Goal: Task Accomplishment & Management: Complete application form

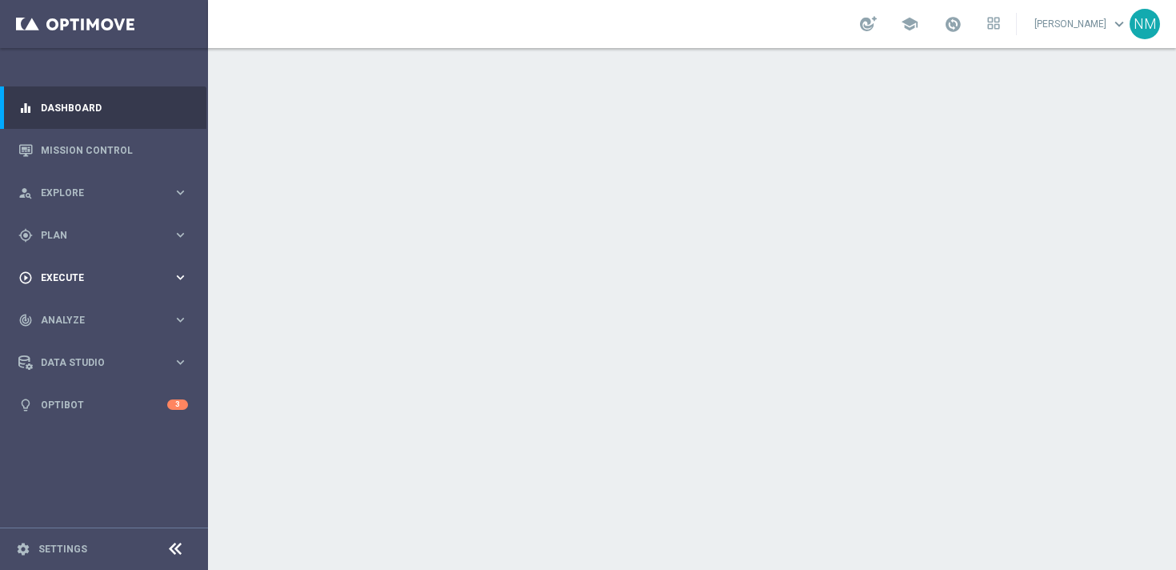
click at [140, 275] on span "Execute" at bounding box center [107, 278] width 132 height 10
click at [116, 306] on link "Campaign Builder" at bounding box center [104, 310] width 125 height 13
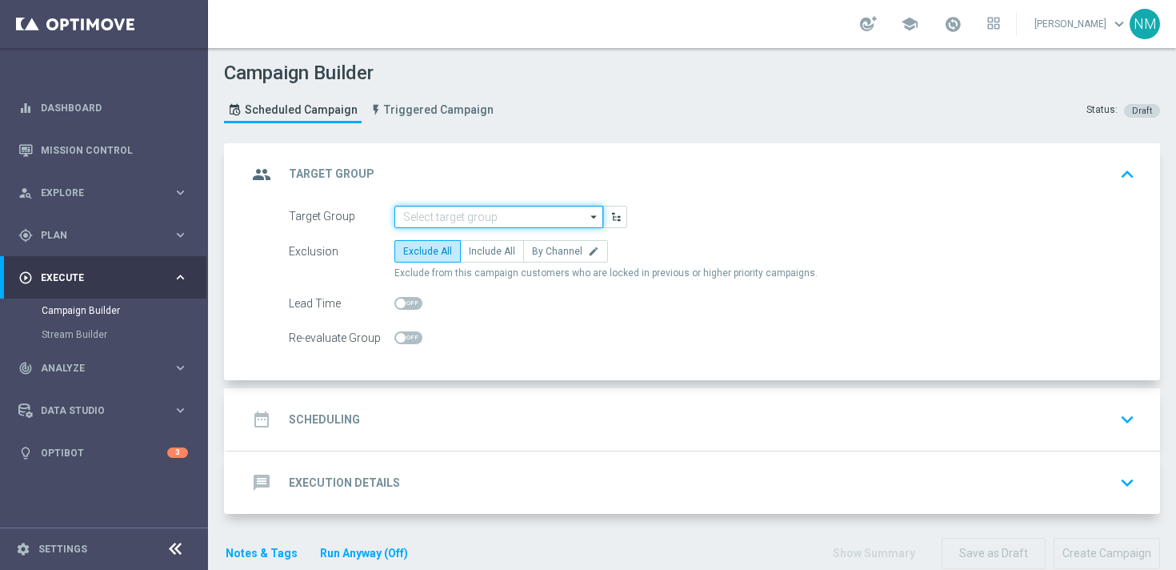
click at [434, 209] on input at bounding box center [498, 217] width 209 height 22
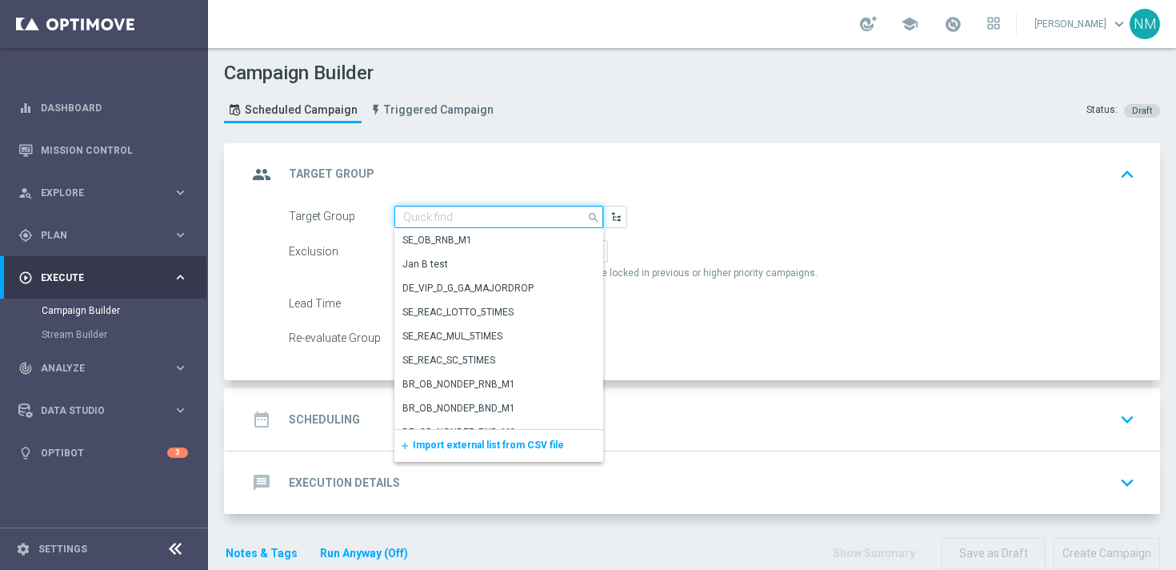
paste input ""UK_CASINO_EMAIL | Games React | 15 Free Spins | Excl. Sports, Live Casino ""
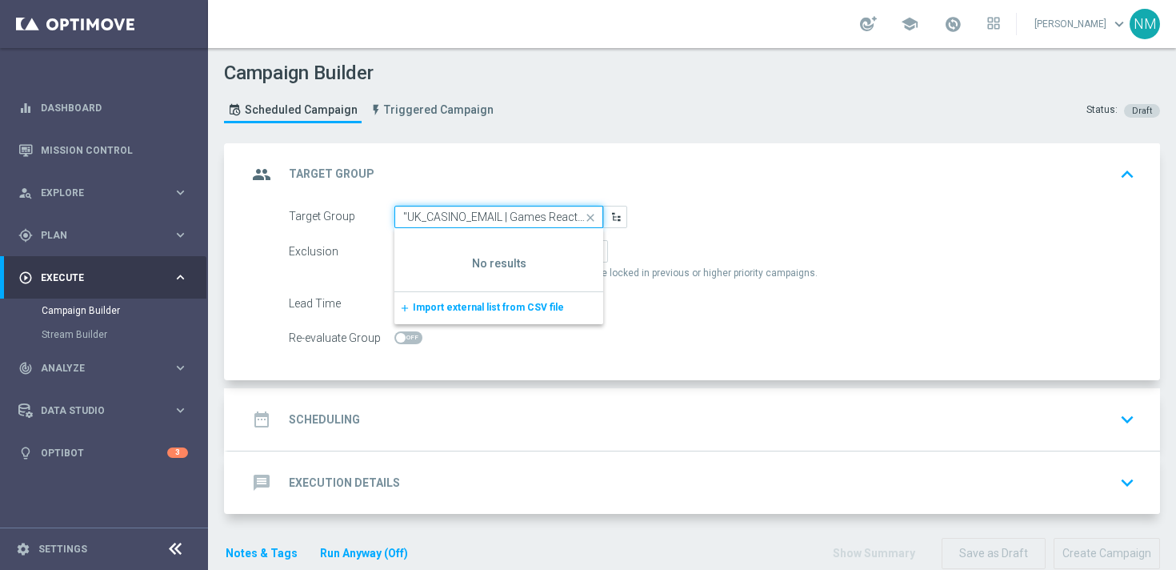
click at [405, 220] on input ""UK_CASINO_EMAIL | Games React | 15 Free Spins | Excl. Sports, Live Casino" at bounding box center [498, 217] width 209 height 22
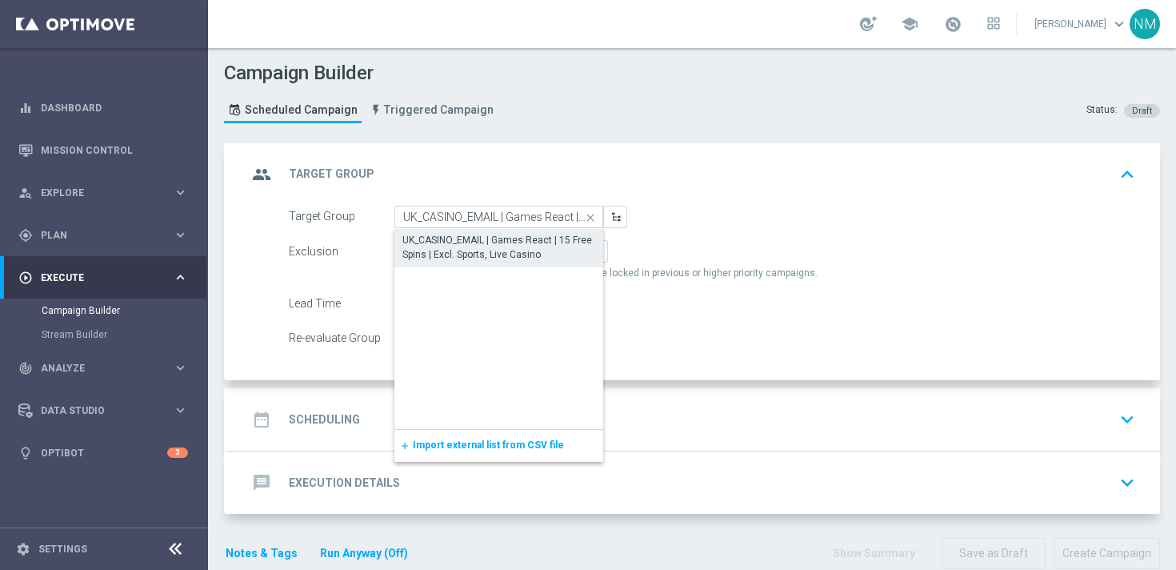
click at [434, 248] on div "UK_CASINO_EMAIL | Games React | 15 Free Spins | Excl. Sports, Live Casino" at bounding box center [498, 247] width 193 height 29
type input "UK_CASINO_EMAIL | Games React | 15 Free Spins | Excl. Sports, Live Casino"
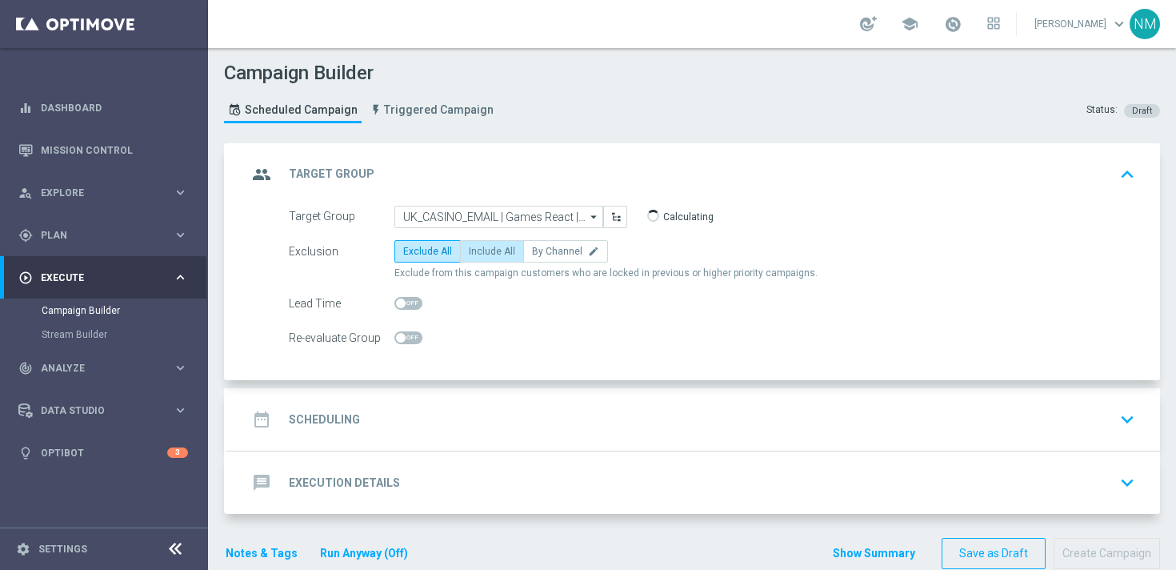
click at [479, 262] on label "Include All" at bounding box center [492, 251] width 64 height 22
click at [479, 259] on input "Include All" at bounding box center [474, 254] width 10 height 10
radio input "true"
click at [394, 424] on div "date_range Scheduling keyboard_arrow_down" at bounding box center [694, 419] width 894 height 30
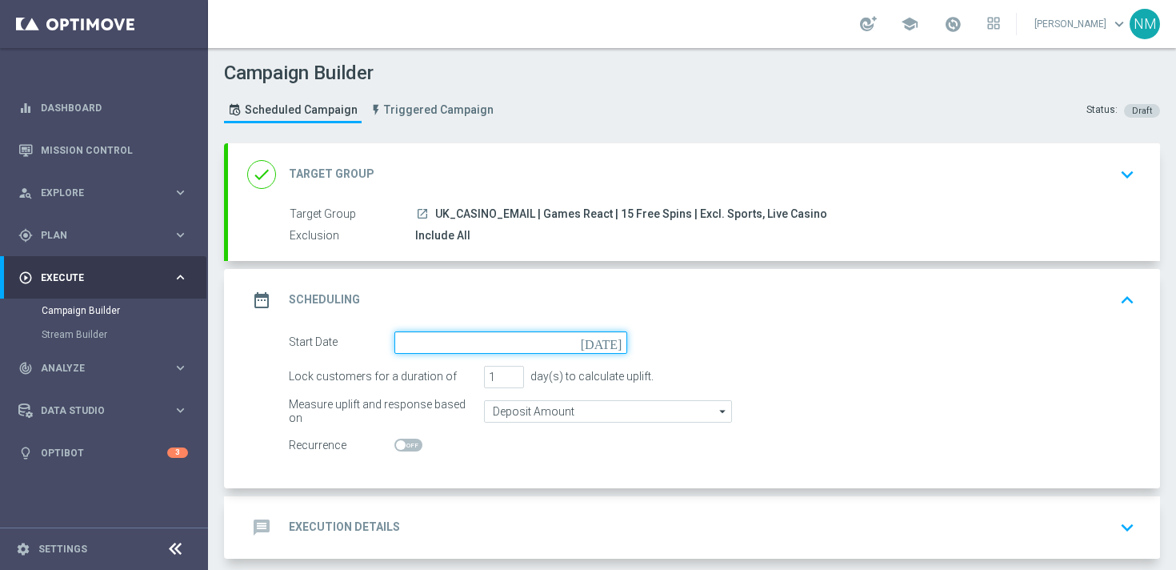
click at [450, 336] on input at bounding box center [510, 342] width 233 height 22
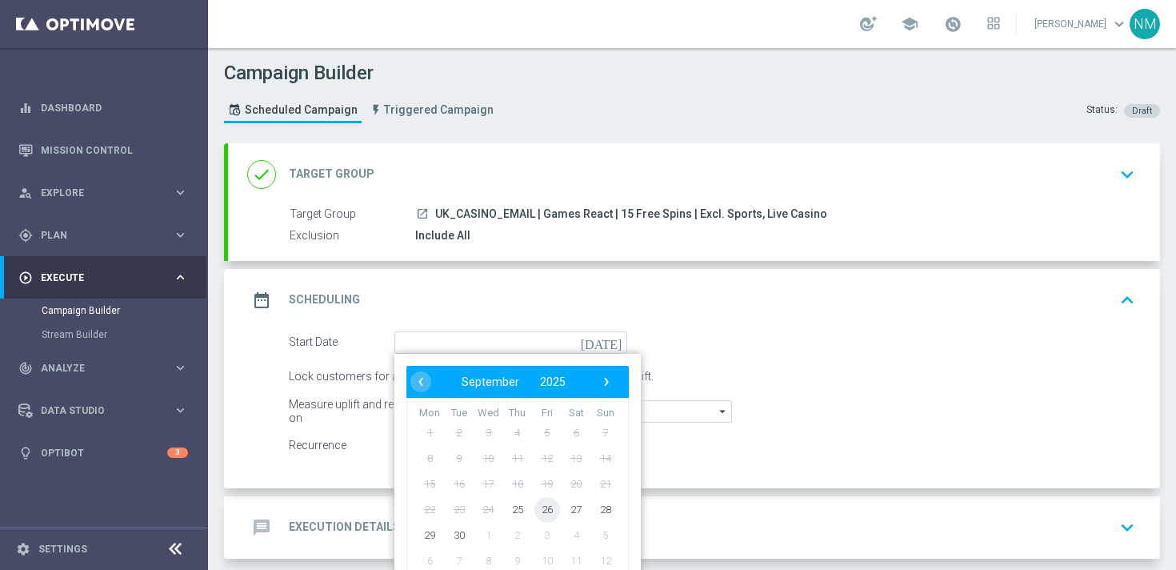
click at [544, 499] on span "26" at bounding box center [547, 509] width 26 height 26
type input "[DATE]"
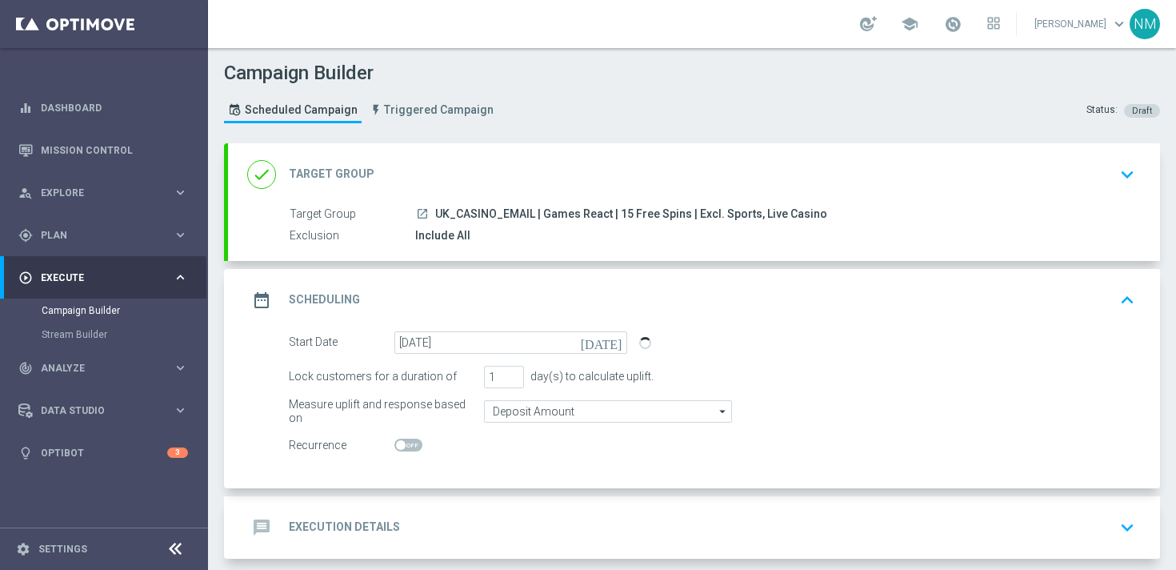
click at [487, 516] on div "message Execution Details keyboard_arrow_down" at bounding box center [694, 527] width 894 height 30
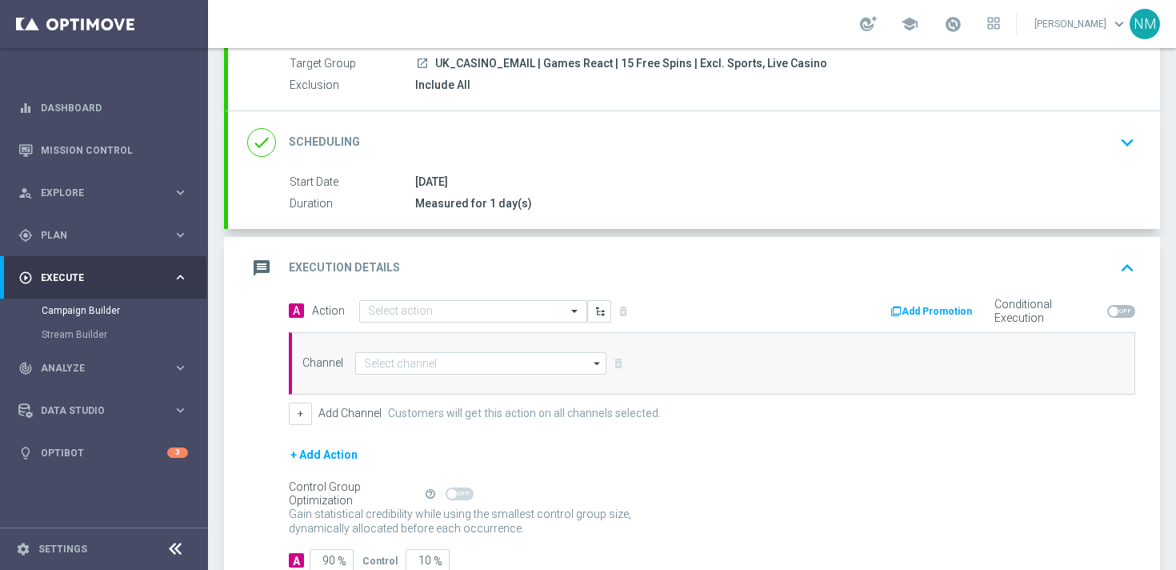
scroll to position [157, 0]
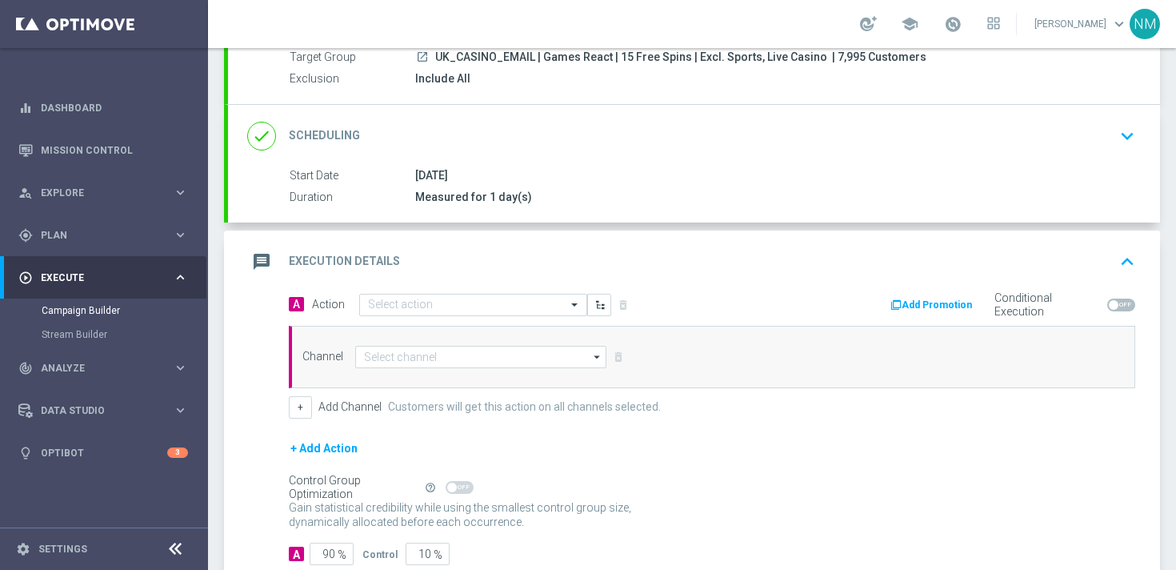
click at [427, 290] on div "message Execution Details keyboard_arrow_up" at bounding box center [694, 261] width 932 height 62
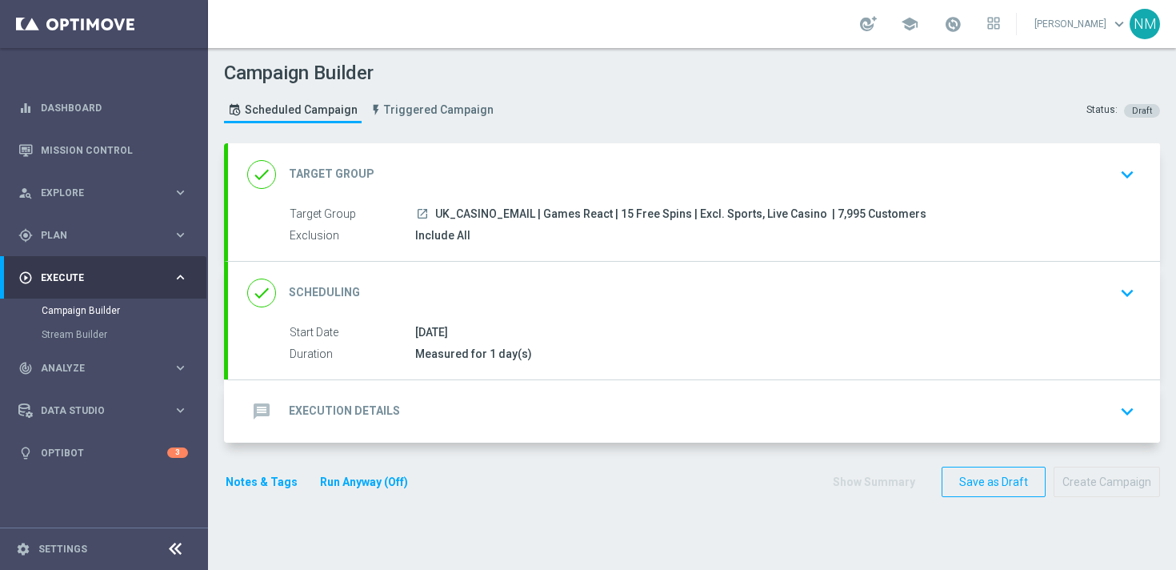
scroll to position [0, 0]
click at [379, 415] on h2 "Execution Details" at bounding box center [344, 410] width 111 height 15
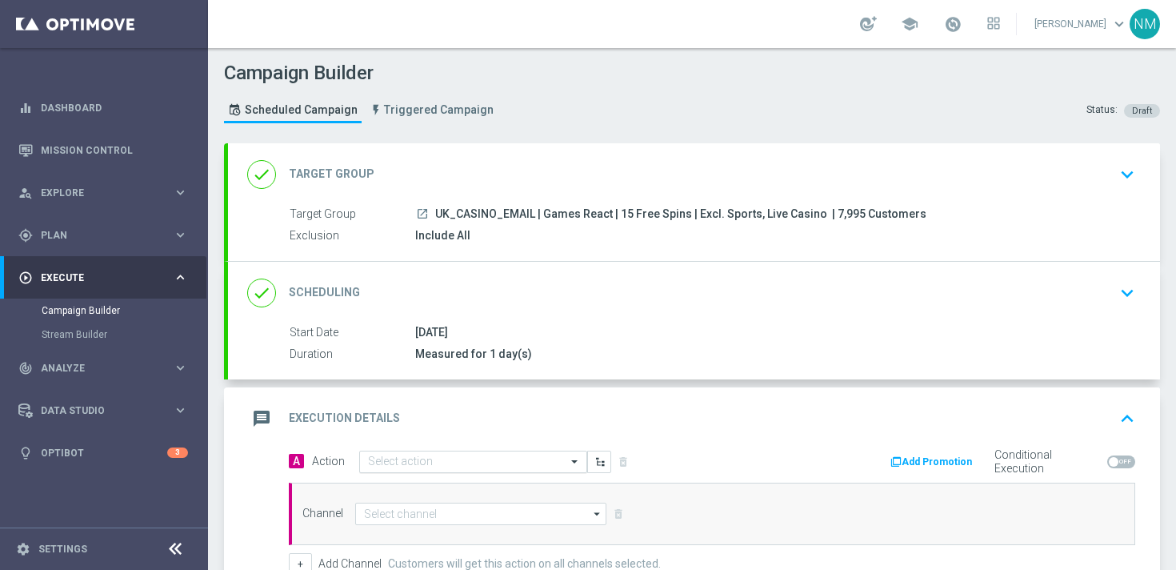
click at [396, 467] on input "text" at bounding box center [457, 462] width 178 height 14
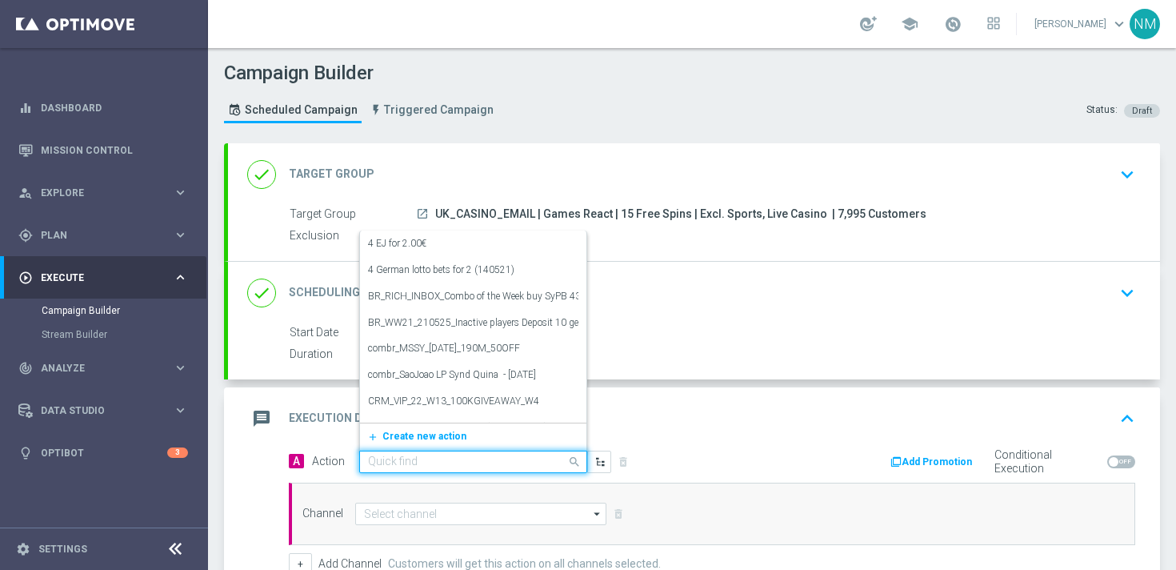
paste input "en_GB_EMT_NVIP_EM_TAC_GM__WK39_2025_GAMESREACT_WOLF_IT_UP_AGAIN"
type input "en_GB_EMT_NVIP_EM_TAC_GM__WK39_2025_GAMESREACT_WOLF_IT_UP_AGAIN"
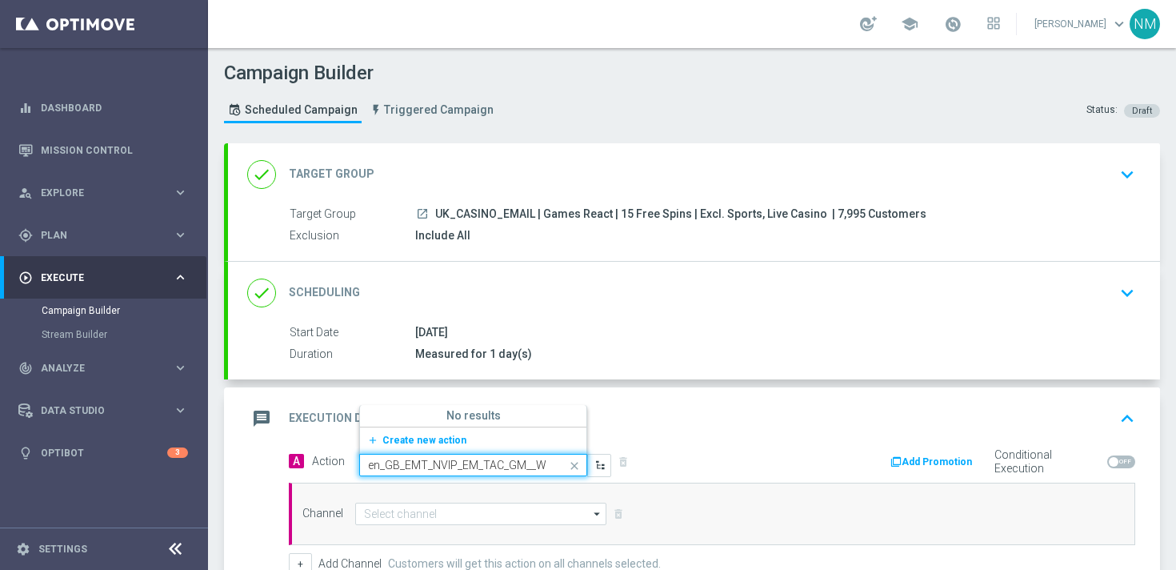
scroll to position [0, 229]
click at [422, 445] on span "Create new action" at bounding box center [424, 439] width 84 height 11
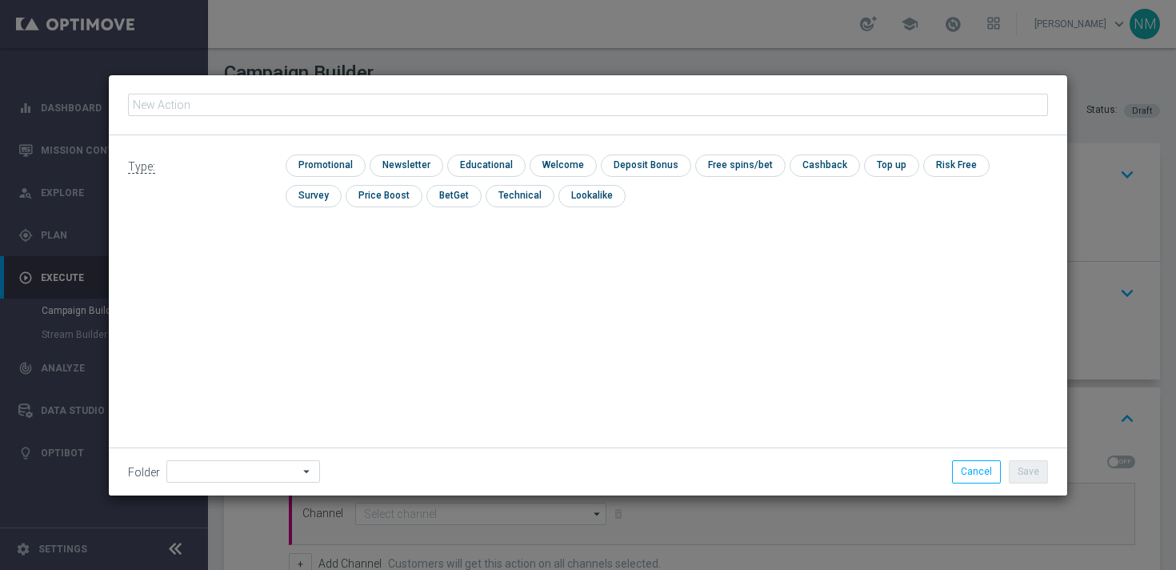
type input "en_GB_EMT_NVIP_EM_TAC_GM__WK39_2025_GAMESREACT_WOLF_IT_UP_AGAIN"
click at [342, 170] on input "checkbox" at bounding box center [324, 165] width 76 height 22
checkbox input "true"
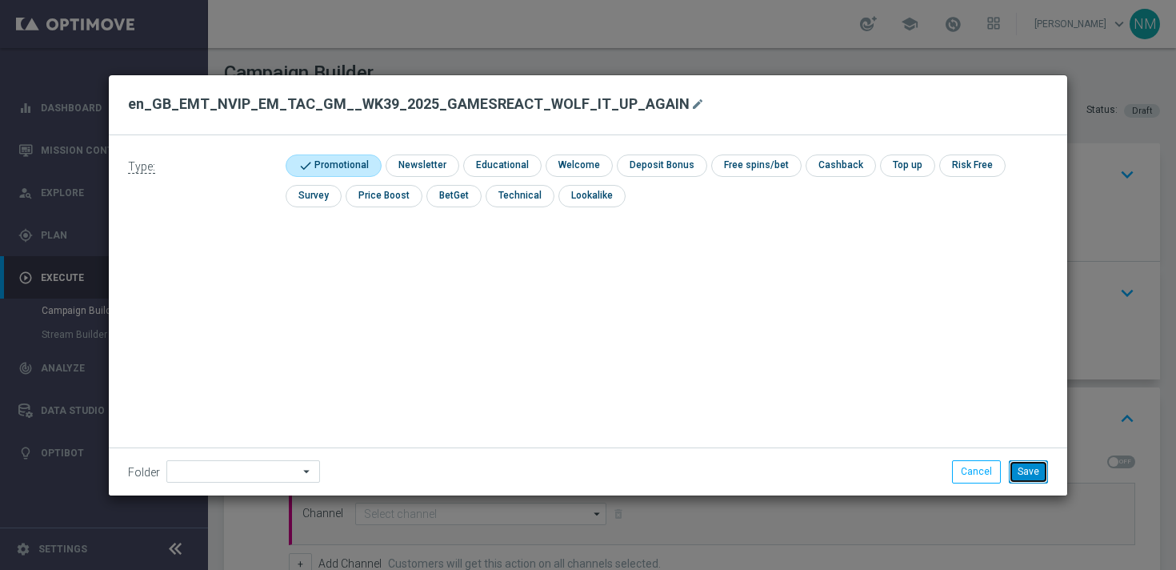
click at [1036, 469] on button "Save" at bounding box center [1028, 471] width 39 height 22
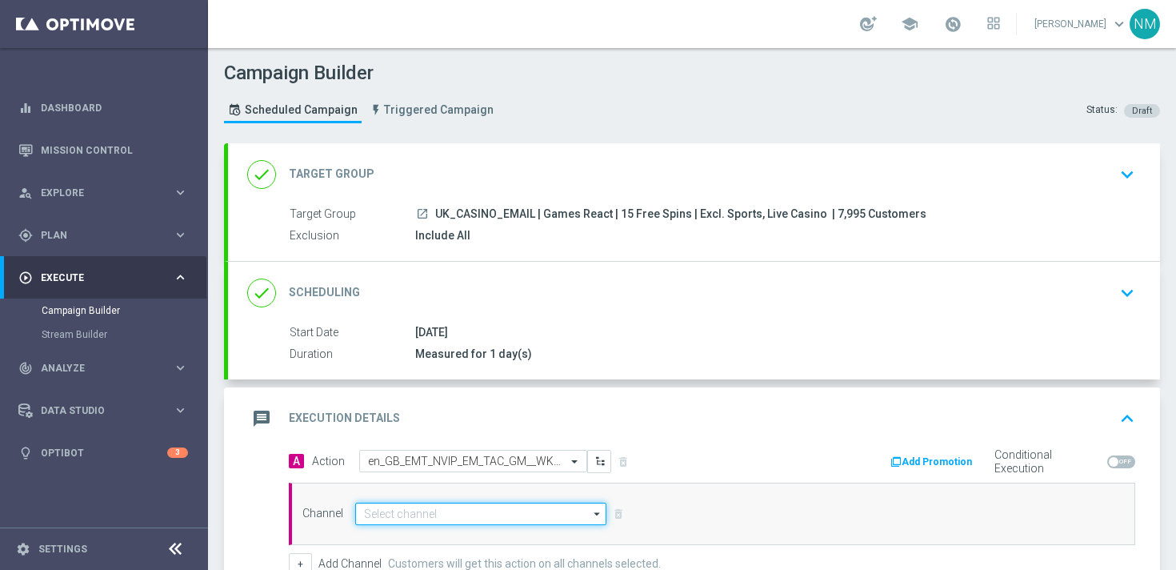
click at [541, 516] on input at bounding box center [480, 513] width 251 height 22
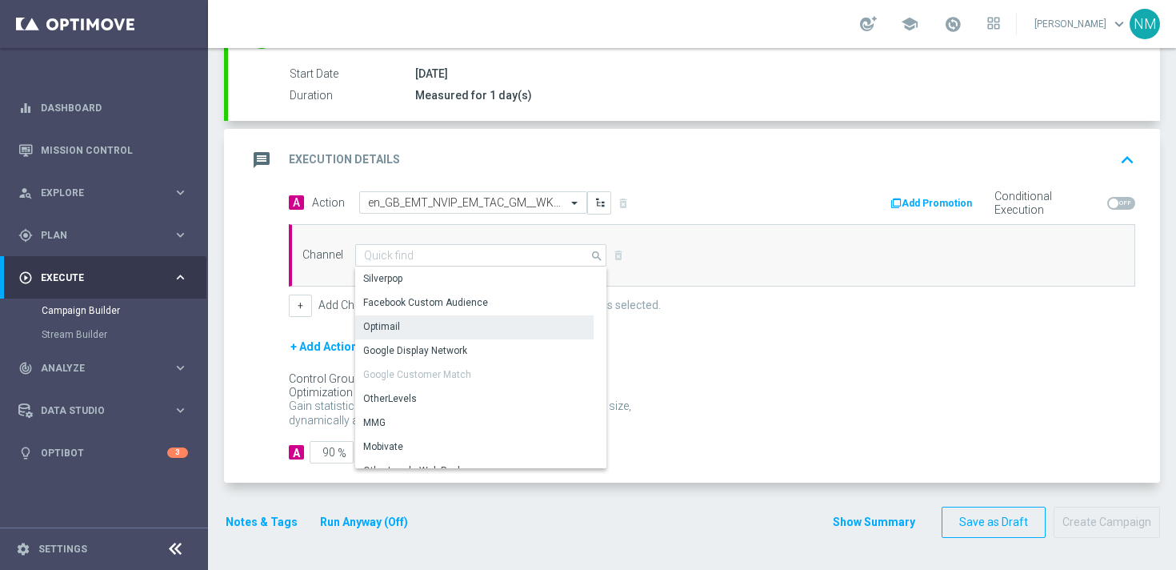
click at [441, 318] on div "Optimail" at bounding box center [474, 326] width 238 height 22
type input "Optimail"
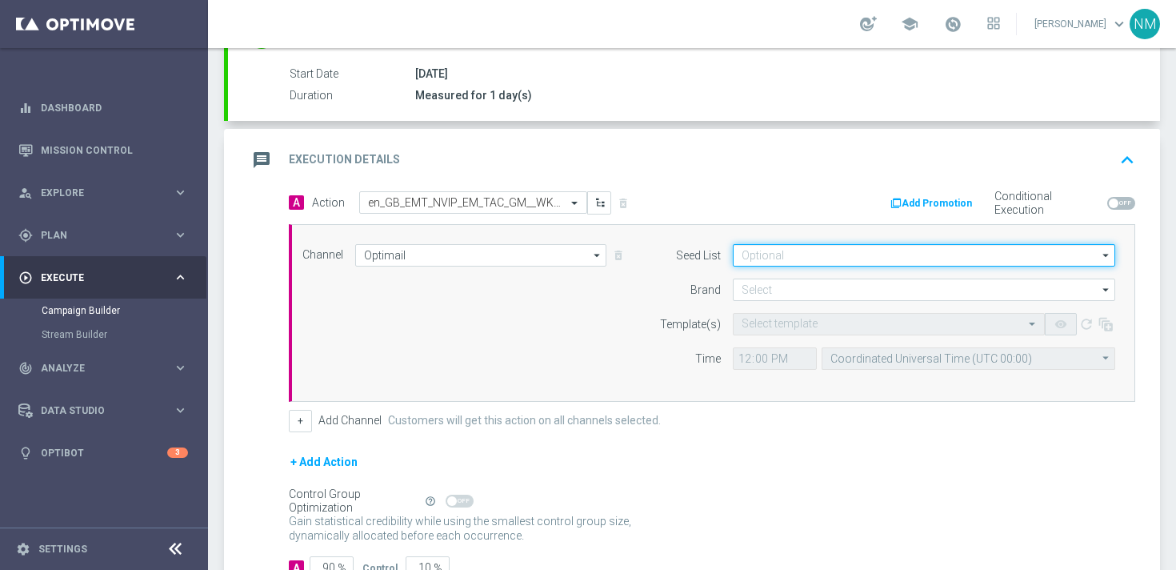
click at [898, 262] on input at bounding box center [924, 255] width 382 height 22
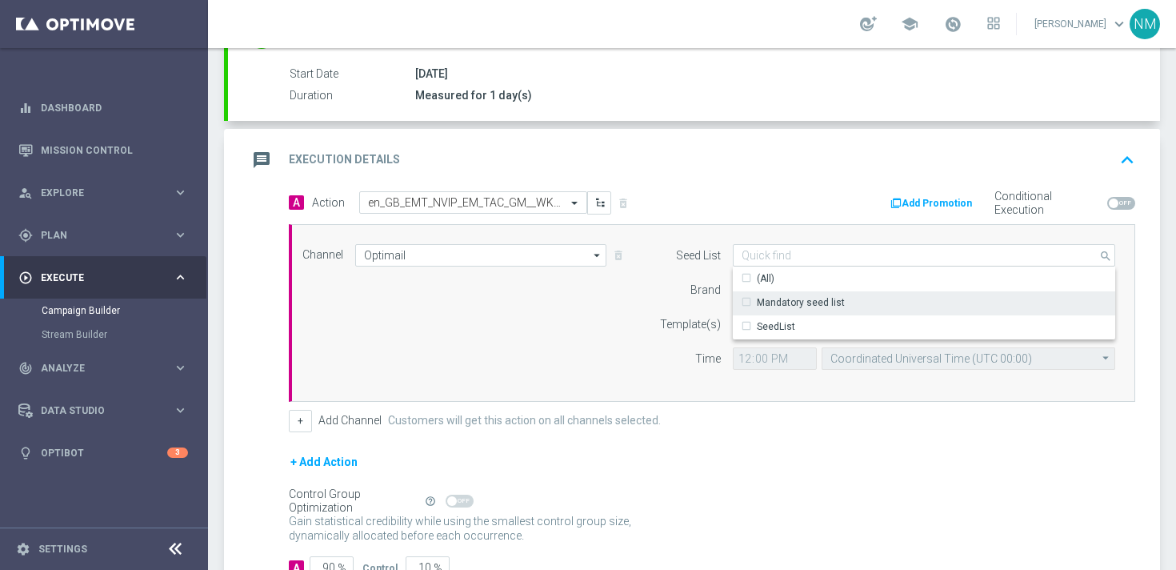
click at [818, 309] on div "Mandatory seed list" at bounding box center [924, 302] width 382 height 22
click at [678, 314] on div "Template(s)" at bounding box center [680, 324] width 82 height 22
type input "Mandatory seed list"
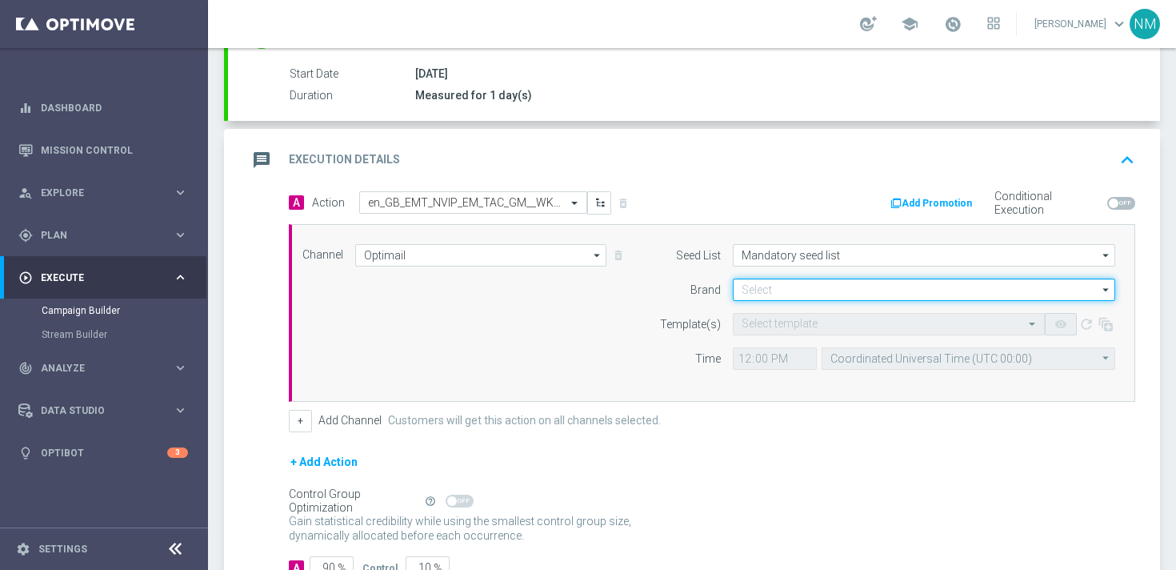
click at [756, 286] on input at bounding box center [924, 289] width 382 height 22
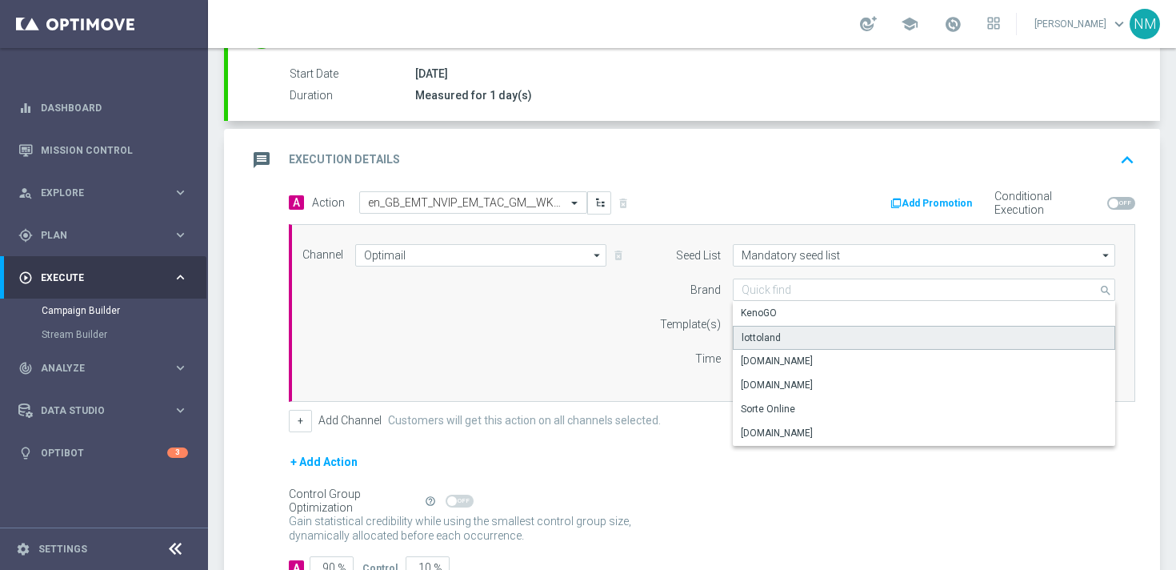
click at [756, 336] on div "lottoland" at bounding box center [761, 337] width 39 height 14
type input "lottoland"
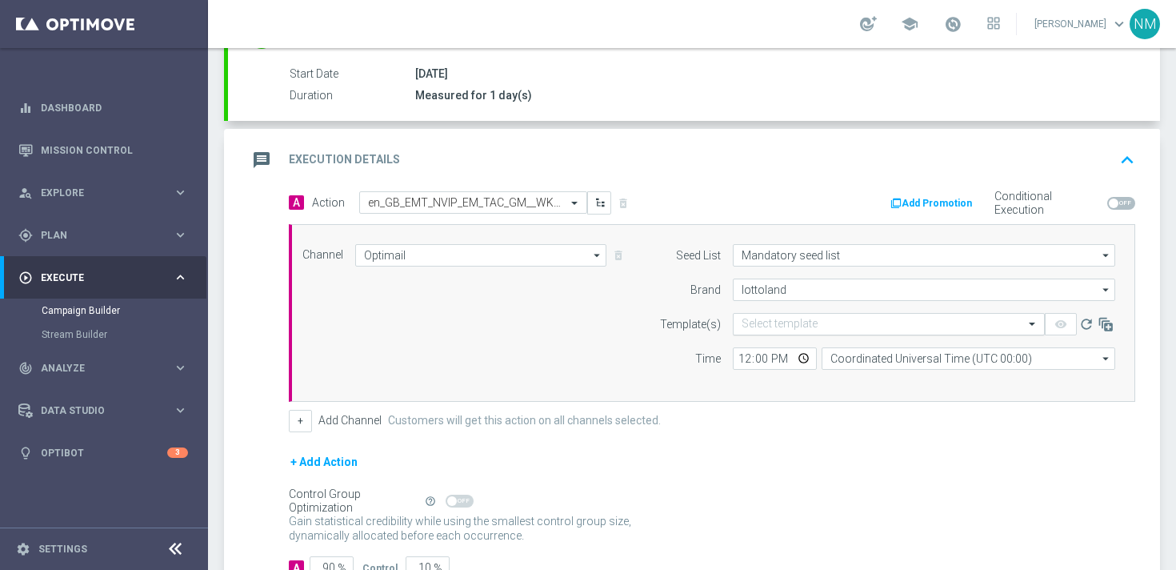
click at [778, 320] on input "text" at bounding box center [873, 325] width 262 height 14
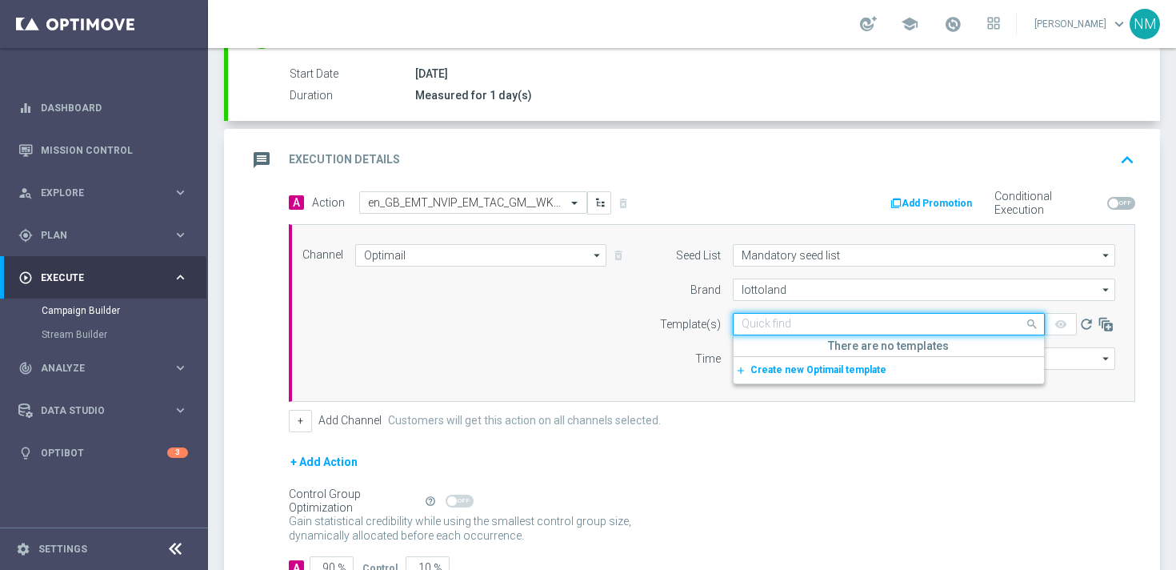
paste input "en_GB_EMT_NVIP_EM_TAC_GM__WK39_2025_GAMESREACT_WOLF_IT_UP_AGAIN"
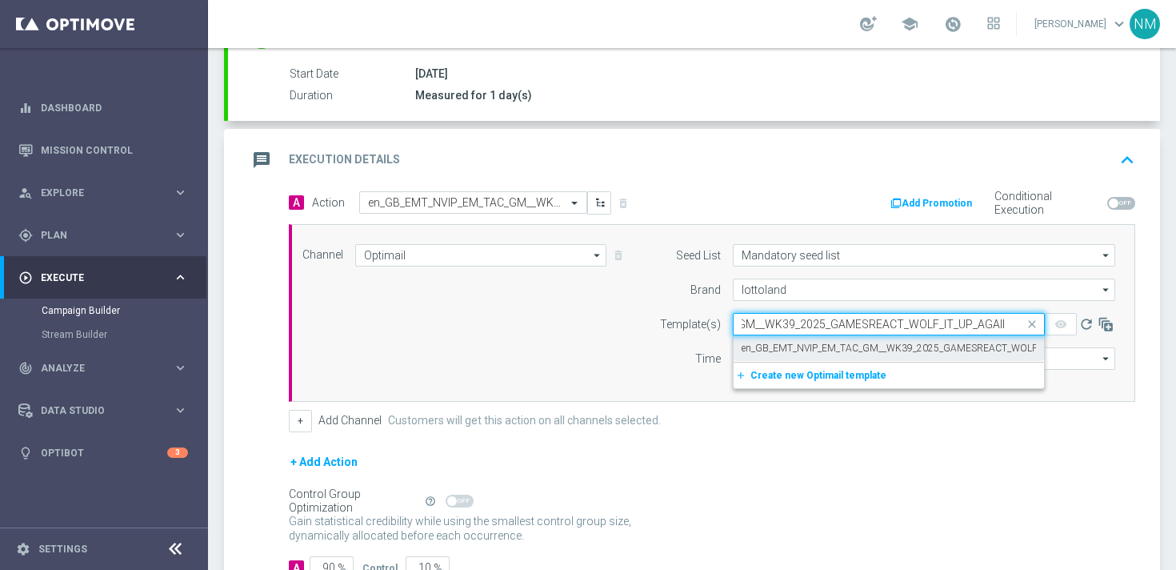
click at [782, 344] on label "en_GB_EMT_NVIP_EM_TAC_GM__WK39_2025_GAMESREACT_WOLF_IT_UP_AGAIN" at bounding box center [921, 349] width 358 height 14
type input "en_GB_EMT_NVIP_EM_TAC_GM__WK39_2025_GAMESREACT_WOLF_IT_UP_AGAIN"
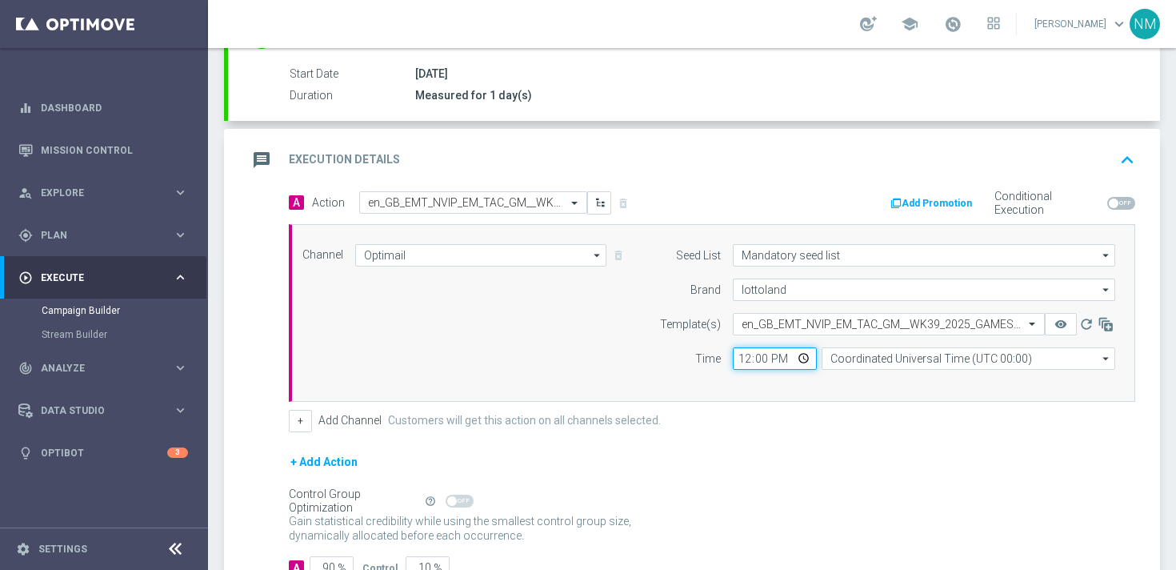
click at [806, 354] on input "12:00" at bounding box center [775, 358] width 84 height 22
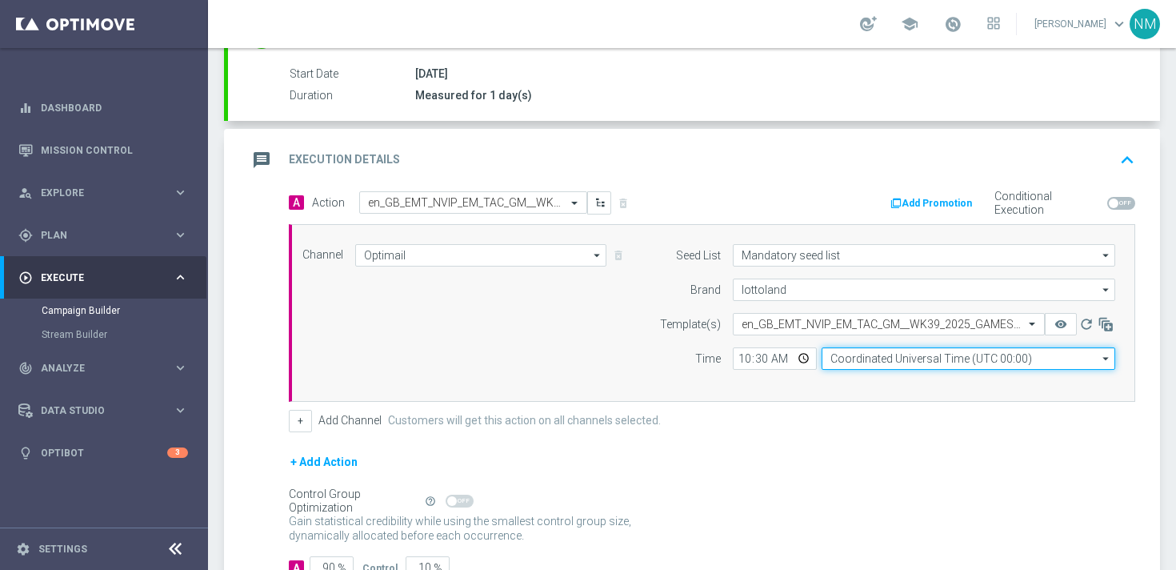
type input "10:30"
click at [847, 349] on input "Coordinated Universal Time (UTC 00:00)" at bounding box center [969, 358] width 294 height 22
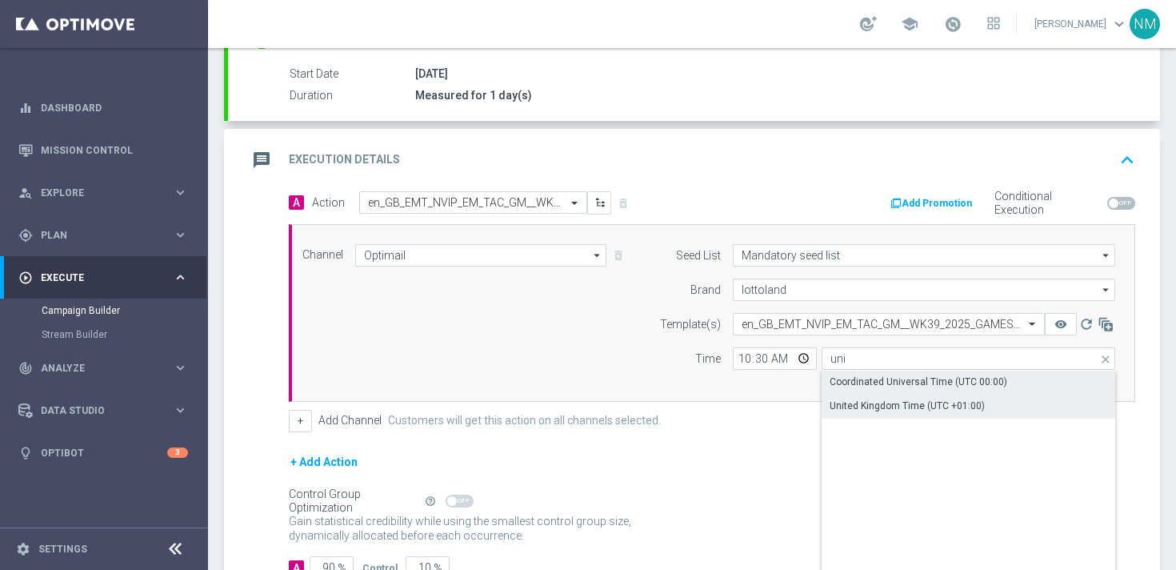
click at [854, 406] on div "United Kingdom Time (UTC +01:00)" at bounding box center [907, 405] width 155 height 14
type input "United Kingdom Time (UTC +01:00)"
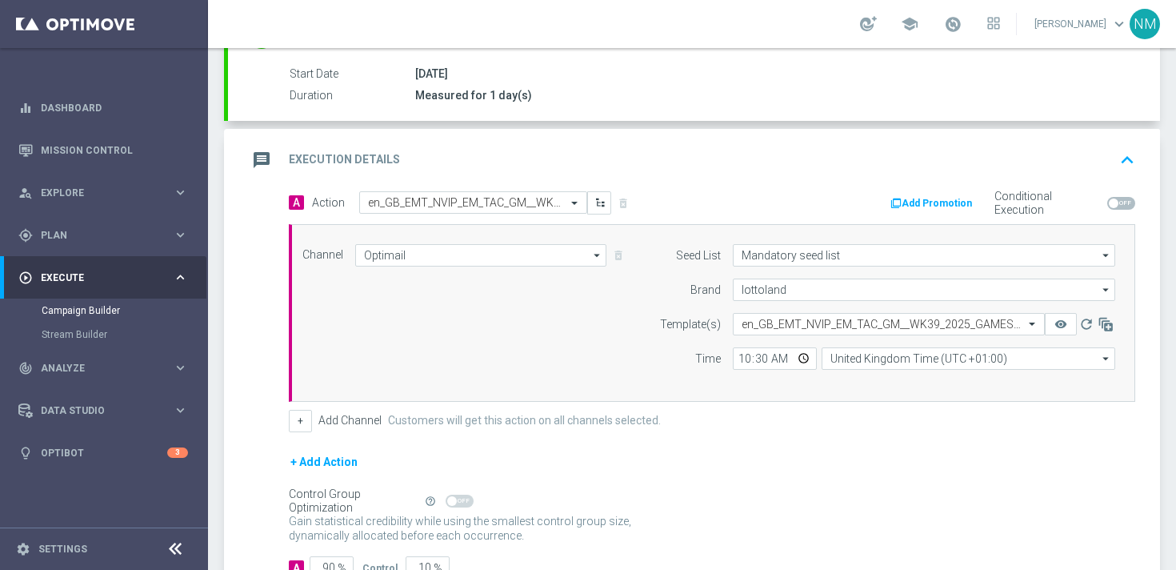
click at [966, 206] on button "Add Promotion" at bounding box center [933, 203] width 89 height 18
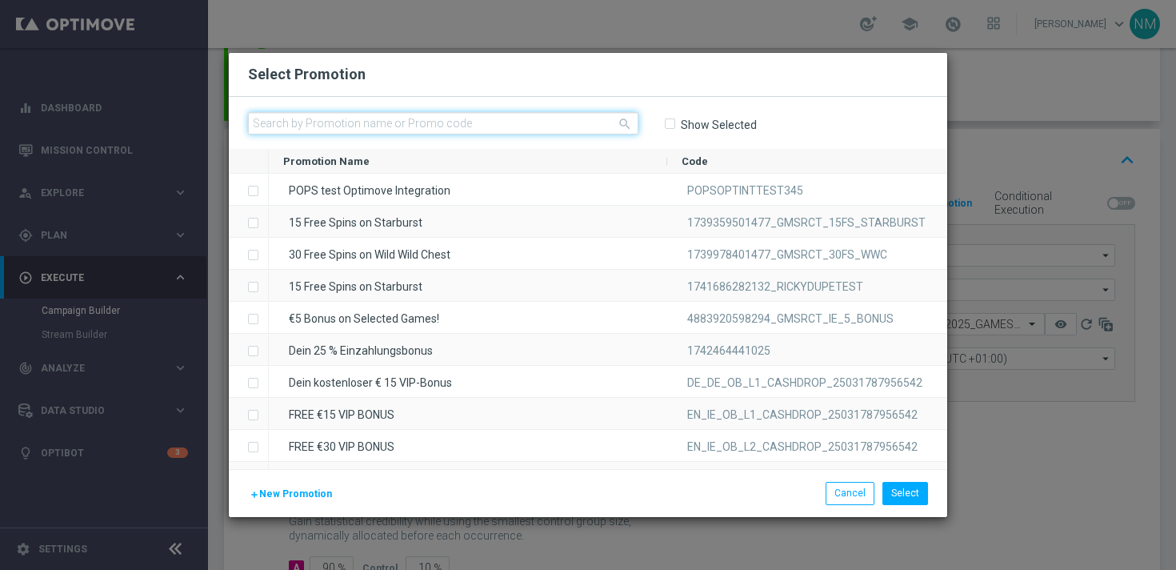
click at [402, 119] on input "text" at bounding box center [443, 123] width 390 height 22
paste input "W39_25_UK_GAMESREACT_15FS_1758542284984"
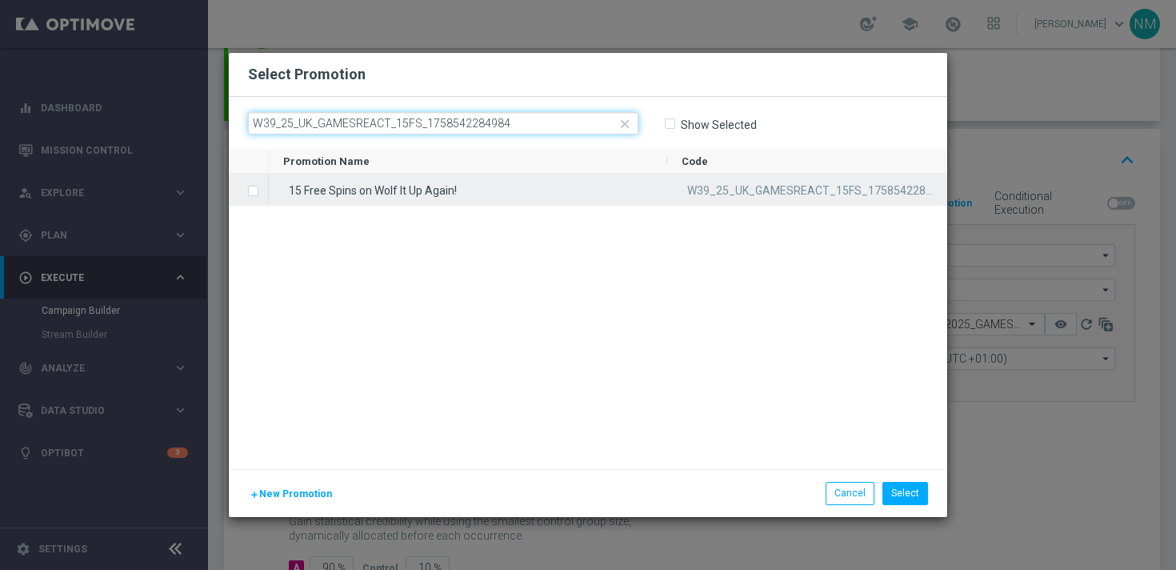
type input "W39_25_UK_GAMESREACT_15FS_1758542284984"
click at [379, 179] on div "15 Free Spins on Wolf It Up Again!" at bounding box center [468, 189] width 398 height 31
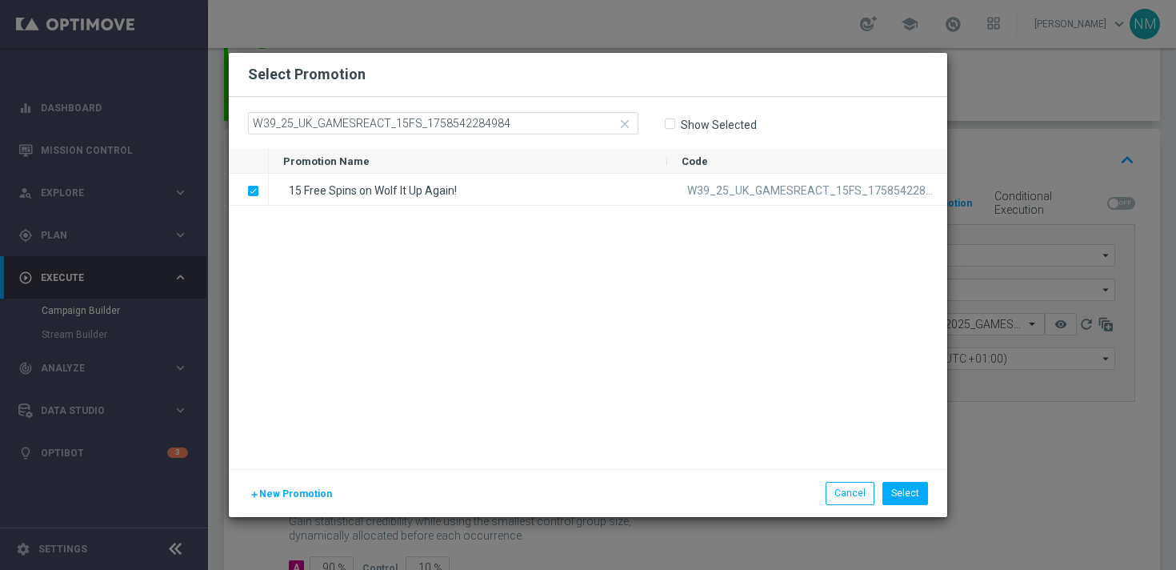
click at [905, 506] on div "add New Promotion Select Cancel" at bounding box center [588, 492] width 718 height 47
click at [909, 486] on button "Select" at bounding box center [905, 493] width 46 height 22
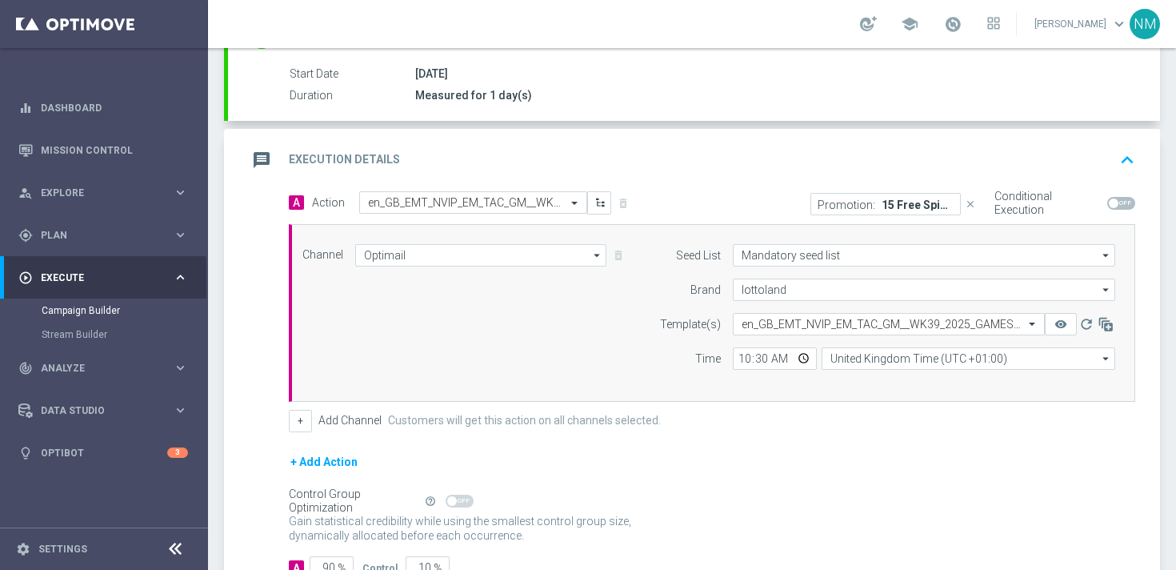
click at [1129, 198] on span at bounding box center [1121, 203] width 28 height 13
click at [1129, 198] on input "checkbox" at bounding box center [1121, 203] width 28 height 13
checkbox input "true"
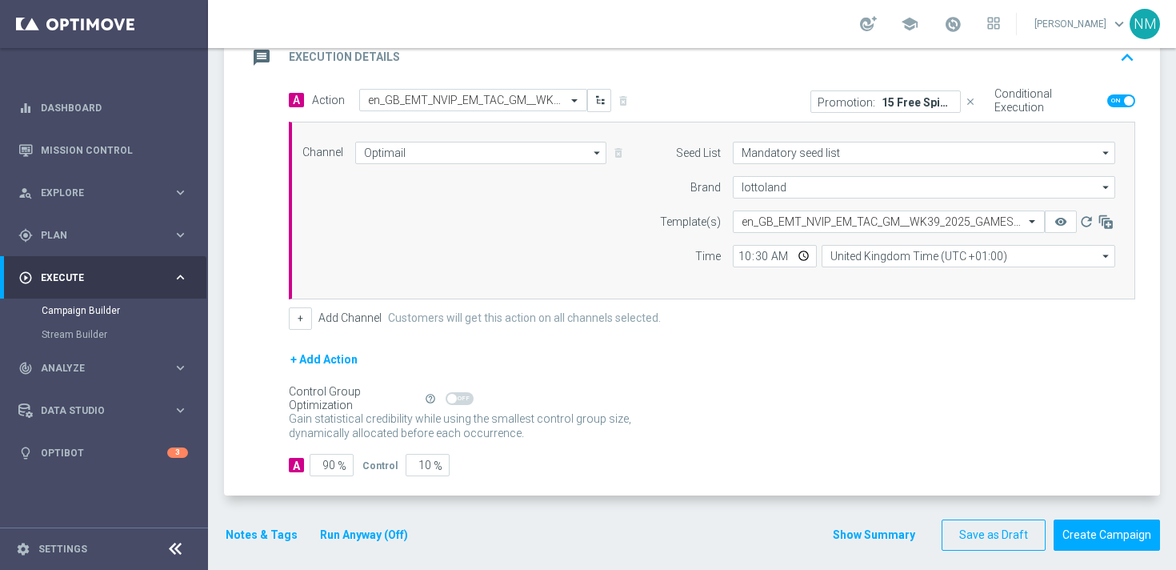
scroll to position [374, 0]
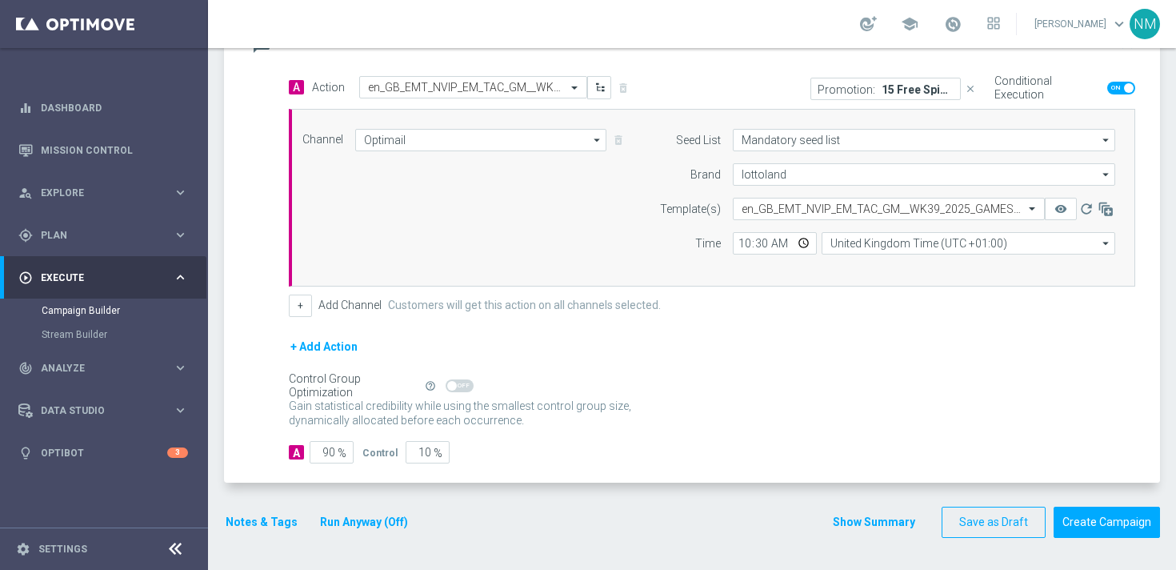
click at [251, 531] on button "Notes & Tags" at bounding box center [261, 522] width 75 height 20
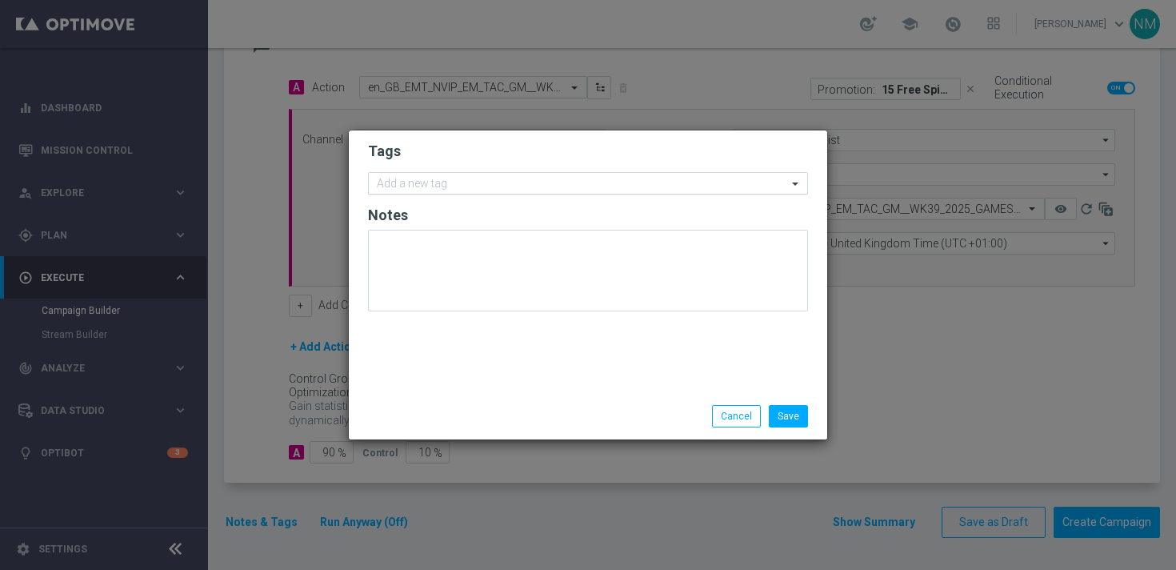
click at [552, 186] on input "text" at bounding box center [582, 185] width 410 height 14
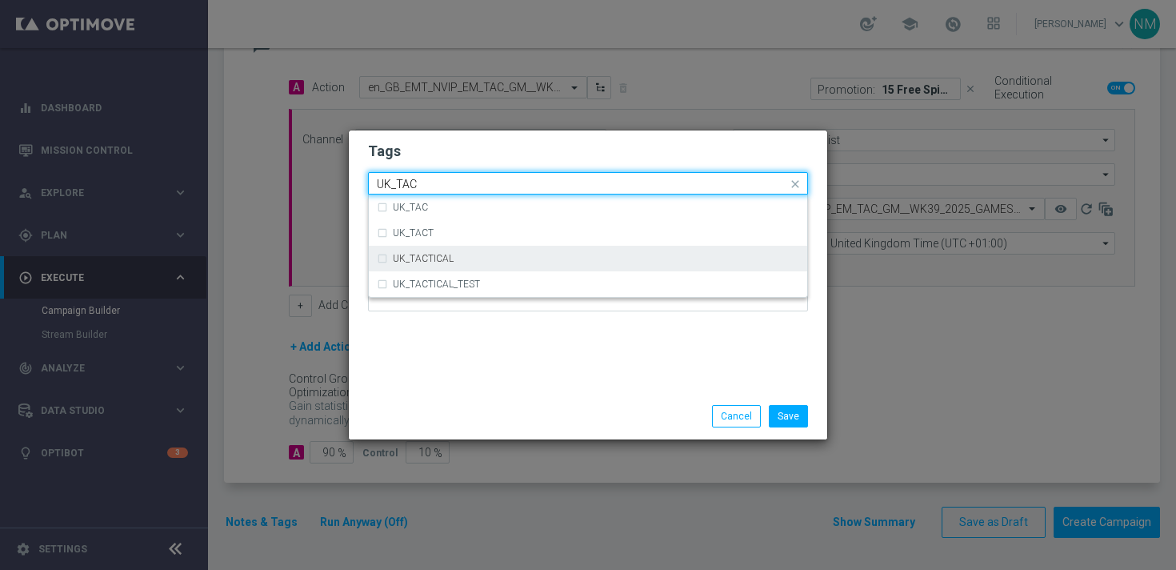
click at [481, 258] on div "UK_TACTICAL" at bounding box center [596, 259] width 406 height 10
type input "UK_TAC"
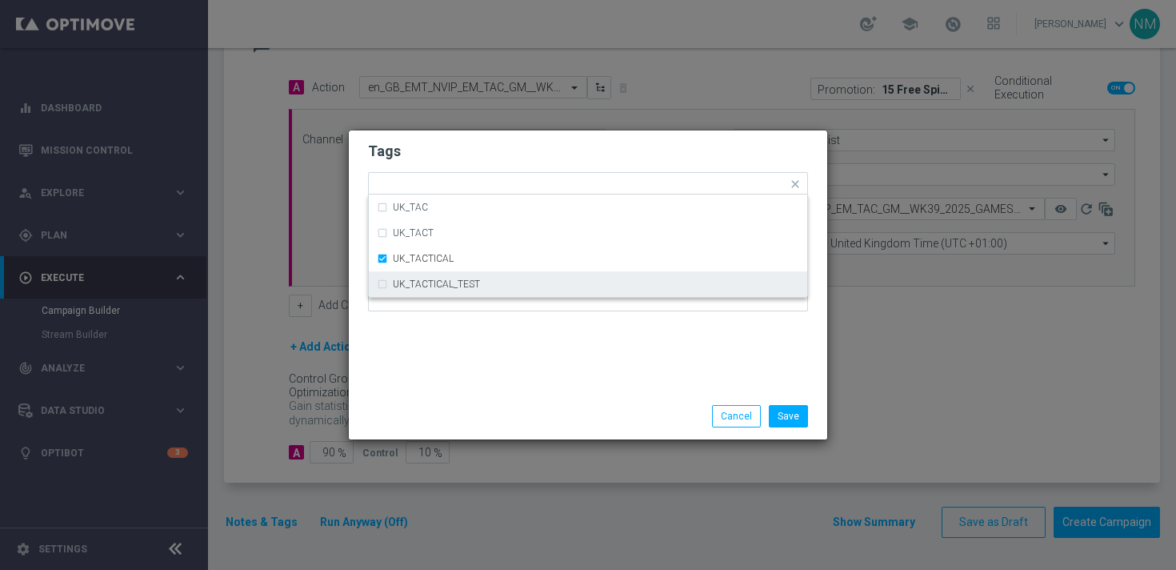
click at [529, 372] on div "Tags Quick find × UK_TACTICAL UK_TAC UK_TACT UK_TACTICAL UK_TACTICAL_TEST Notes" at bounding box center [588, 261] width 478 height 262
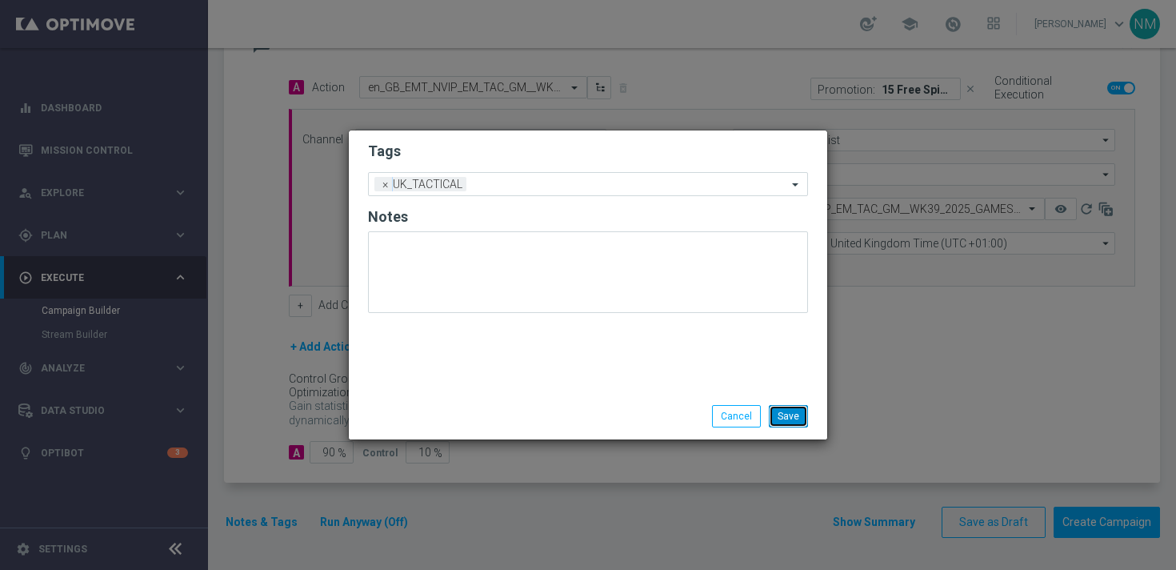
click at [798, 418] on button "Save" at bounding box center [788, 416] width 39 height 22
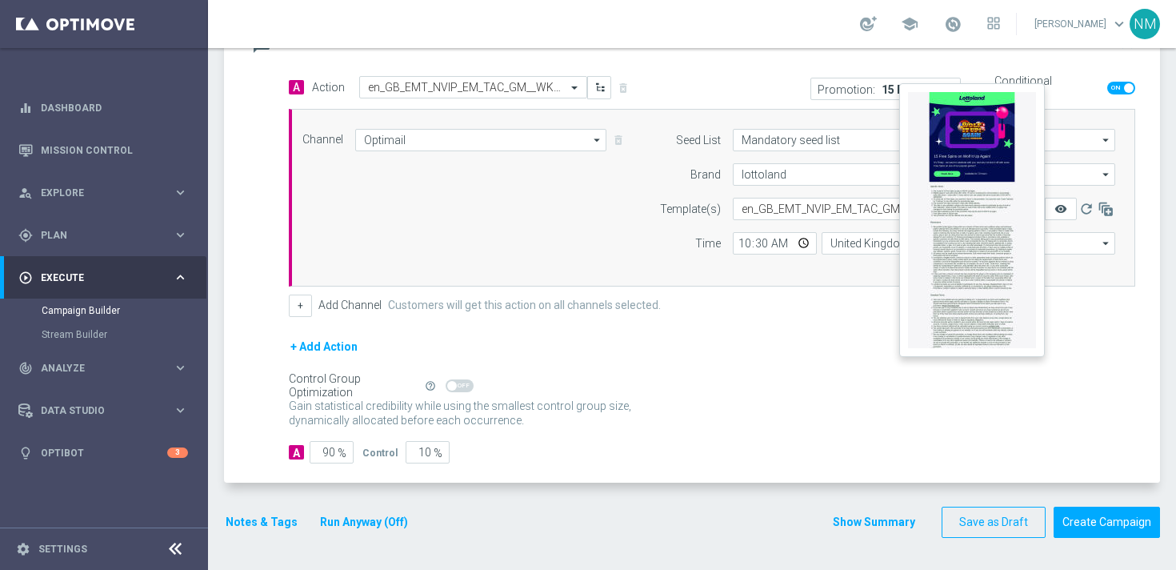
click at [1062, 210] on icon "remove_red_eye" at bounding box center [1060, 208] width 13 height 13
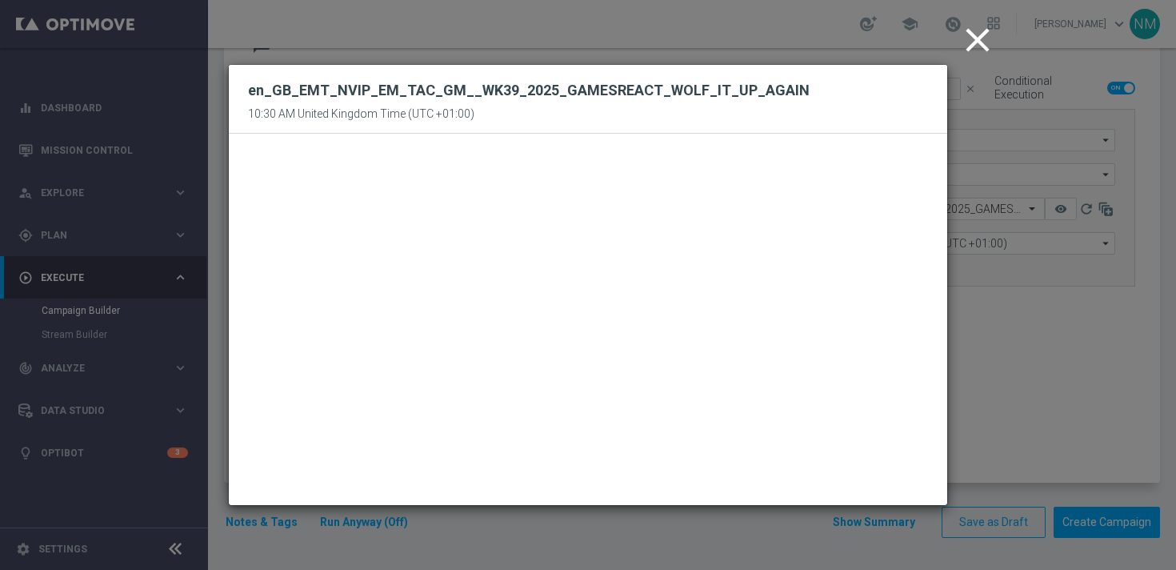
click at [988, 53] on icon "close" at bounding box center [978, 40] width 40 height 40
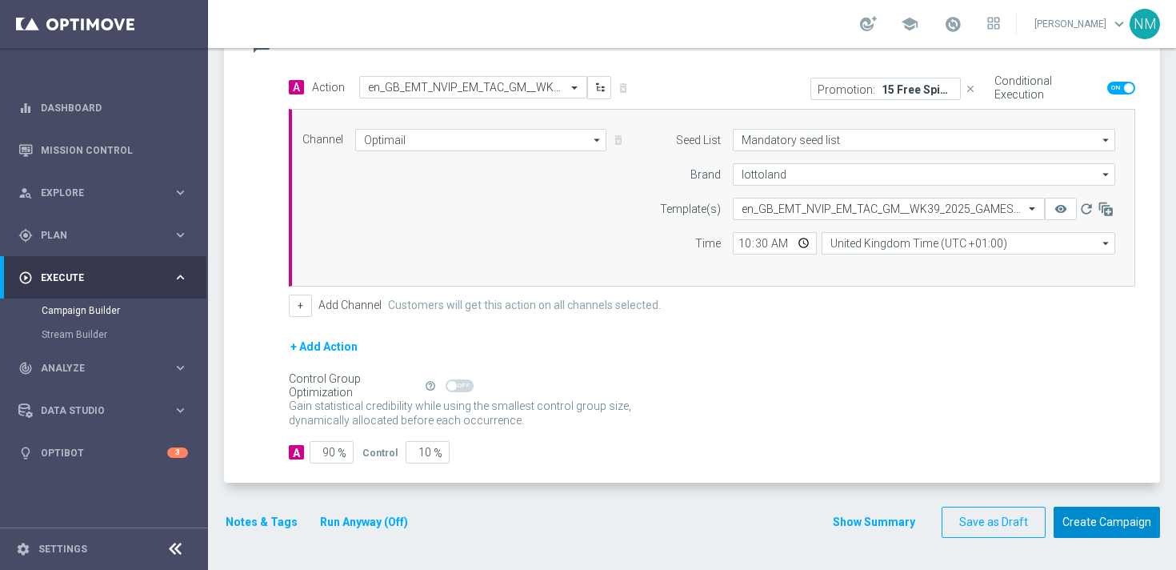
click at [1075, 514] on button "Create Campaign" at bounding box center [1107, 521] width 106 height 31
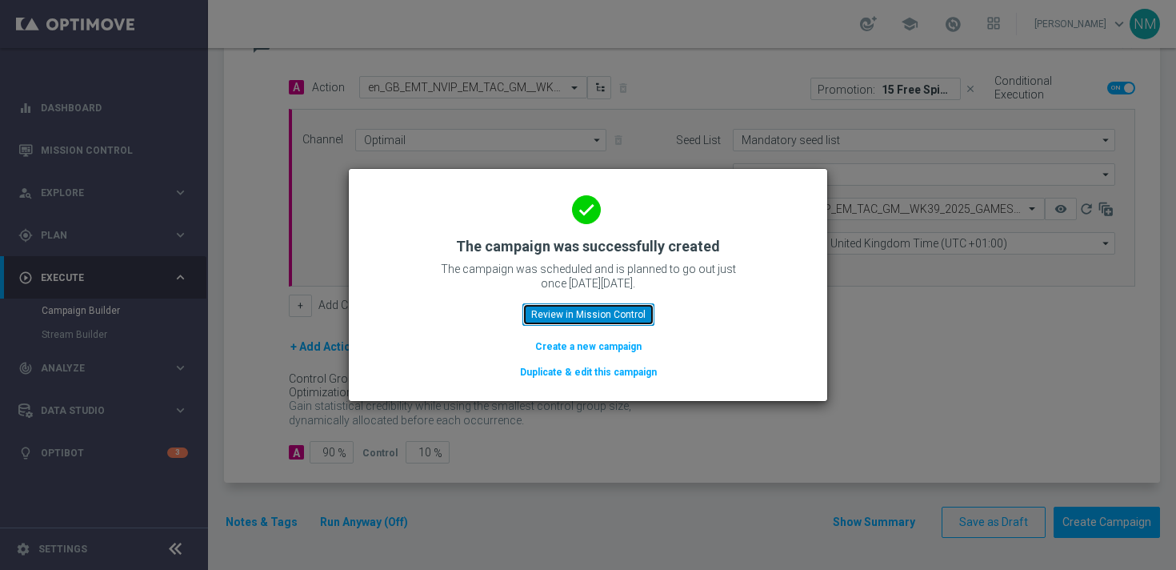
click at [578, 318] on button "Review in Mission Control" at bounding box center [588, 314] width 132 height 22
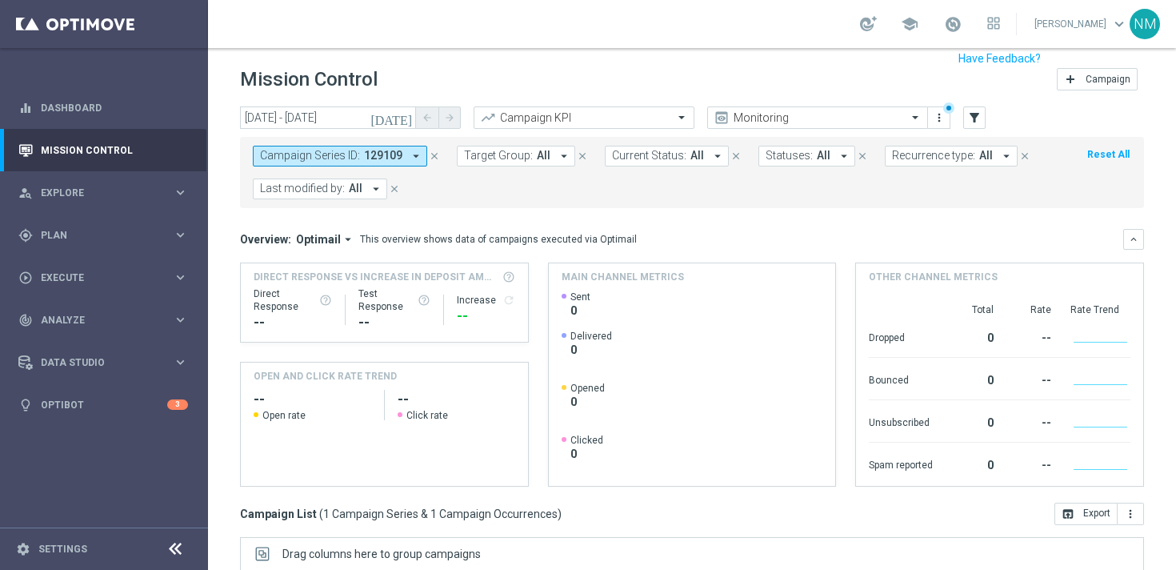
scroll to position [263, 0]
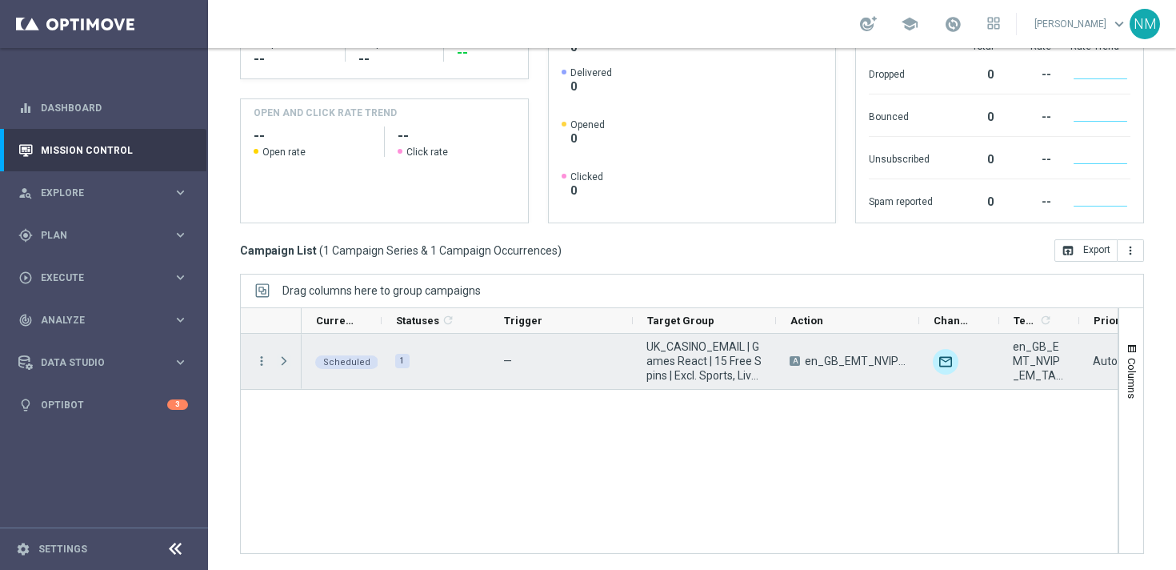
click at [286, 358] on span "Press SPACE to select this row." at bounding box center [284, 360] width 14 height 13
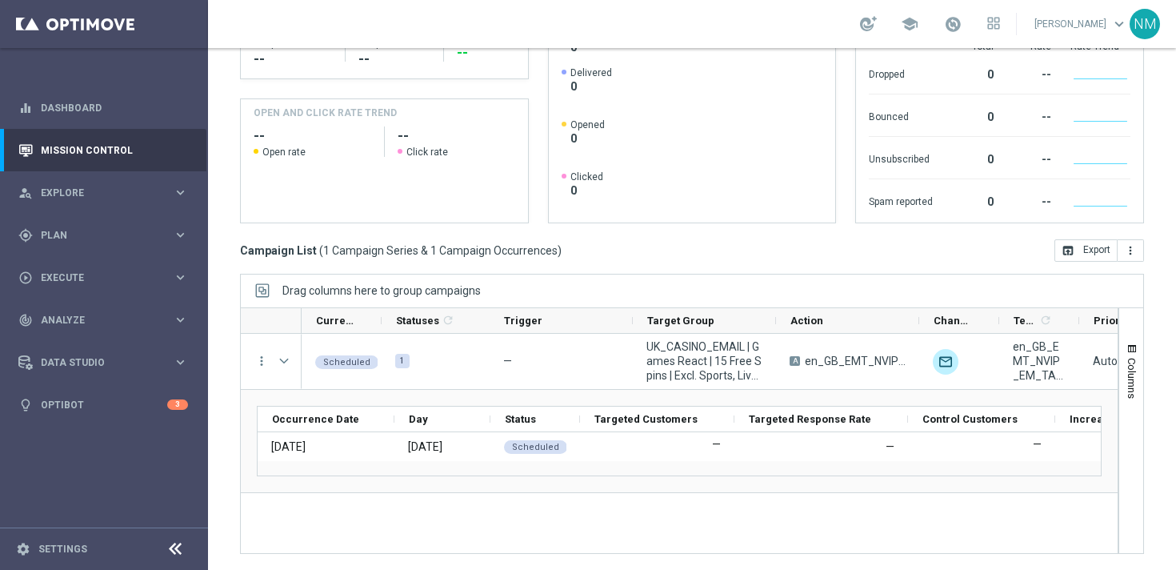
scroll to position [0, 0]
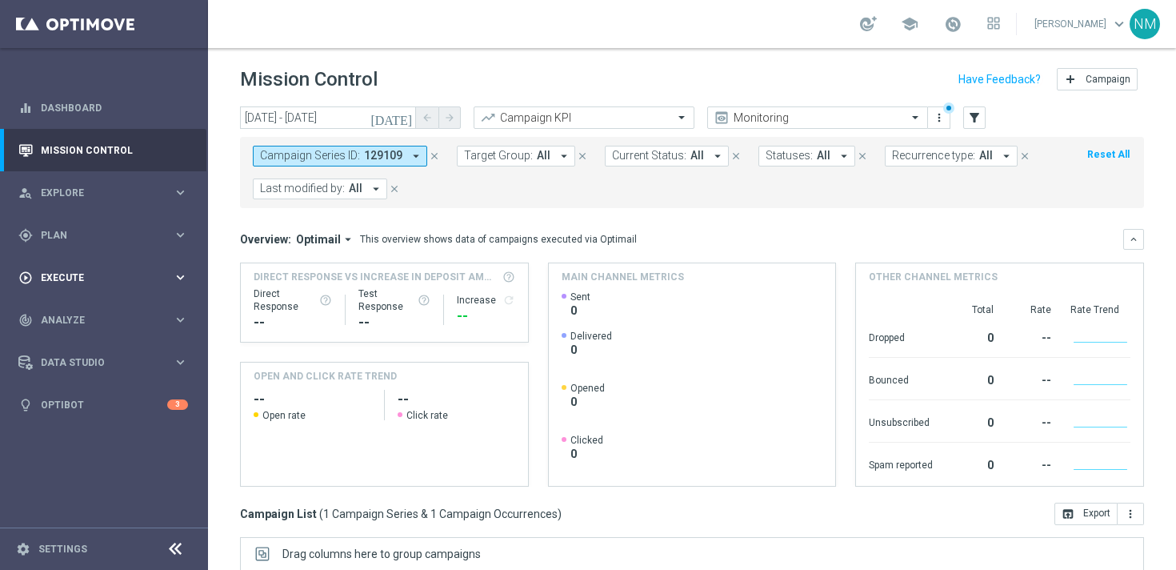
click at [94, 286] on div "play_circle_outline Execute keyboard_arrow_right" at bounding box center [103, 277] width 206 height 42
click at [84, 302] on div "Campaign Builder" at bounding box center [124, 310] width 165 height 24
click at [80, 308] on link "Campaign Builder" at bounding box center [104, 310] width 125 height 13
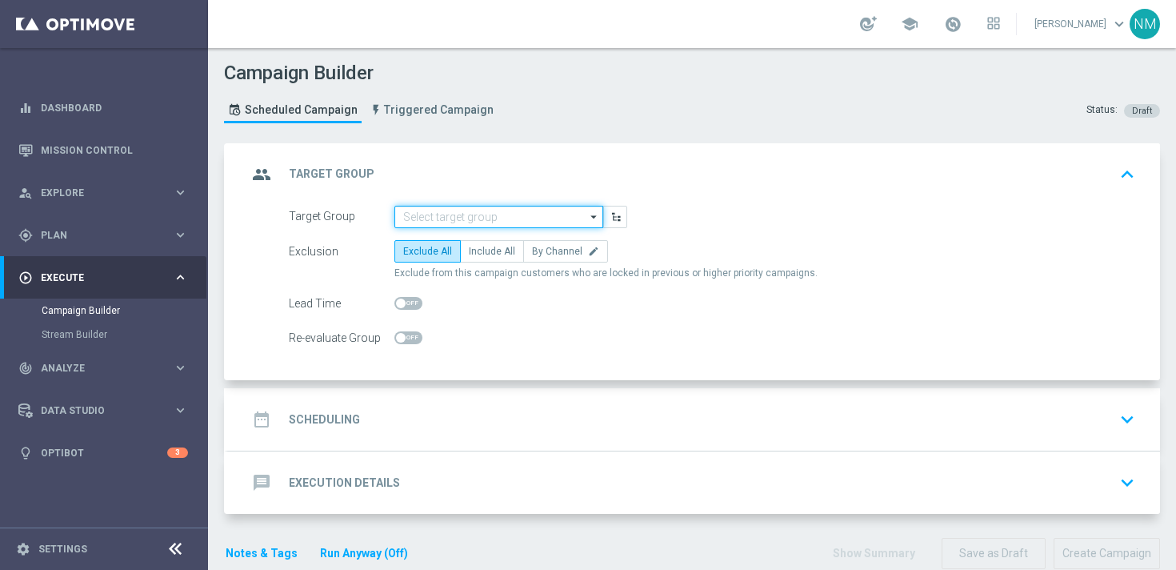
click at [450, 218] on input at bounding box center [498, 217] width 209 height 22
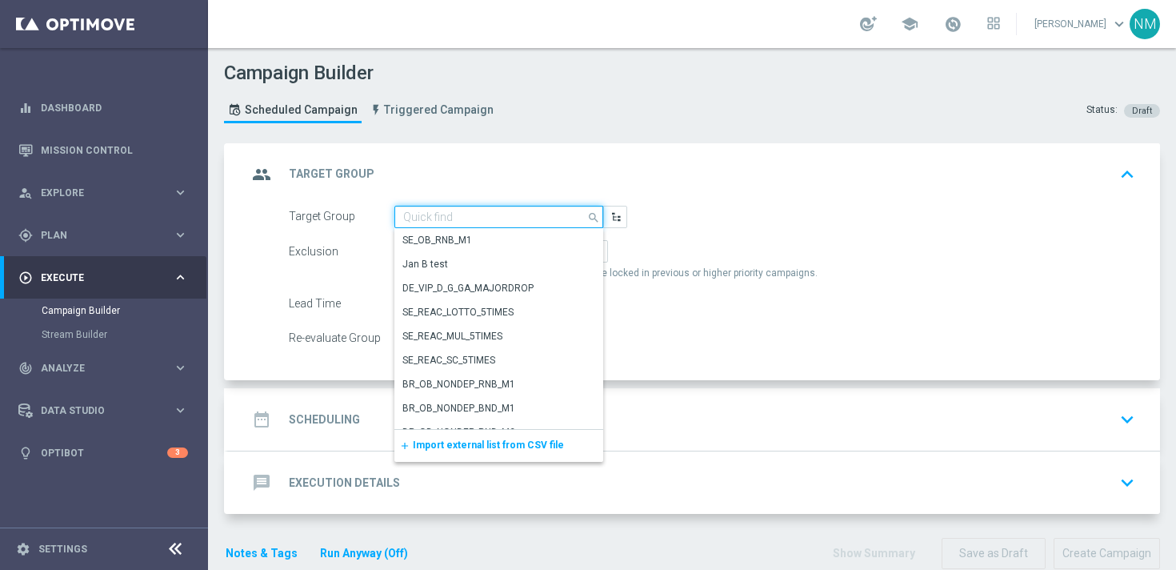
paste input "UK_CASINO_APP | Games React | 15 Free Spins | Excl. Sports, Live Casino"
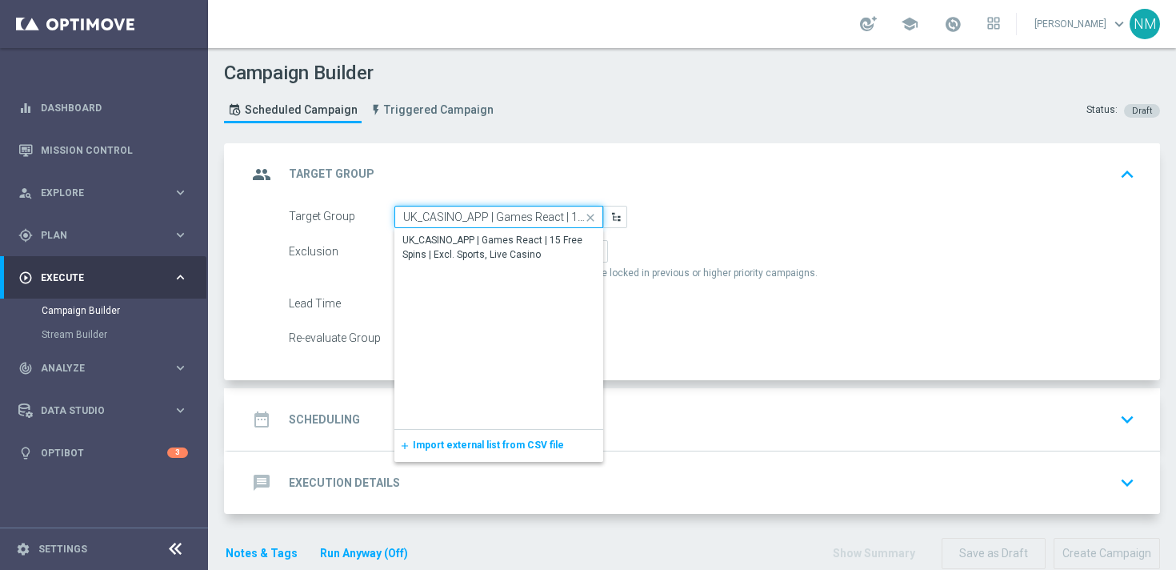
scroll to position [0, 175]
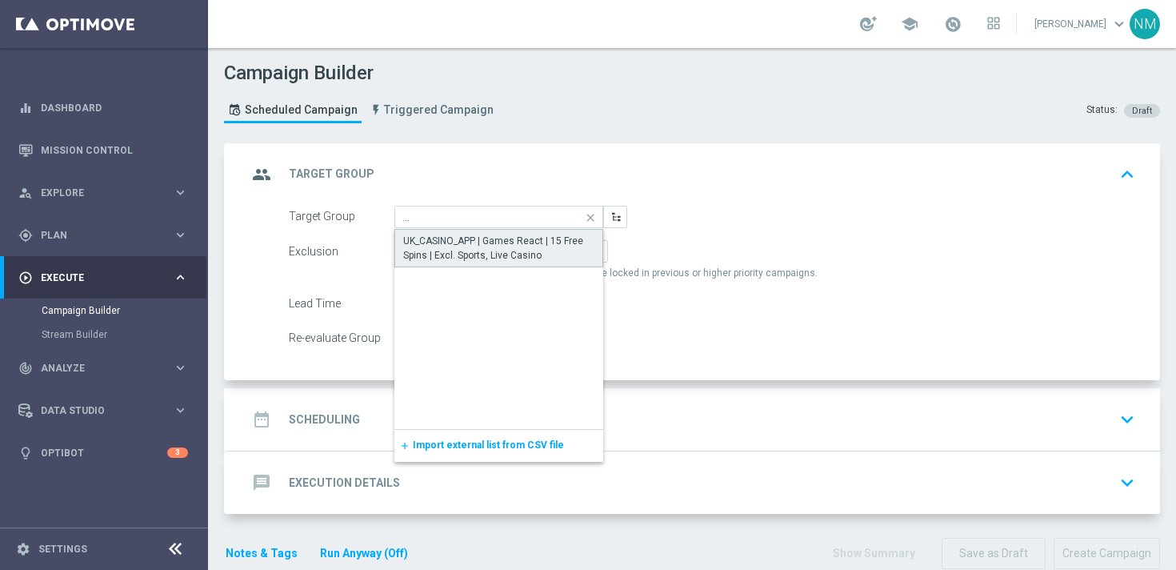
click at [454, 230] on div "UK_CASINO_APP | Games React | 15 Free Spins | Excl. Sports, Live Casino" at bounding box center [498, 248] width 209 height 38
type input "UK_CASINO_APP | Games React | 15 Free Spins | Excl. Sports, Live Casino"
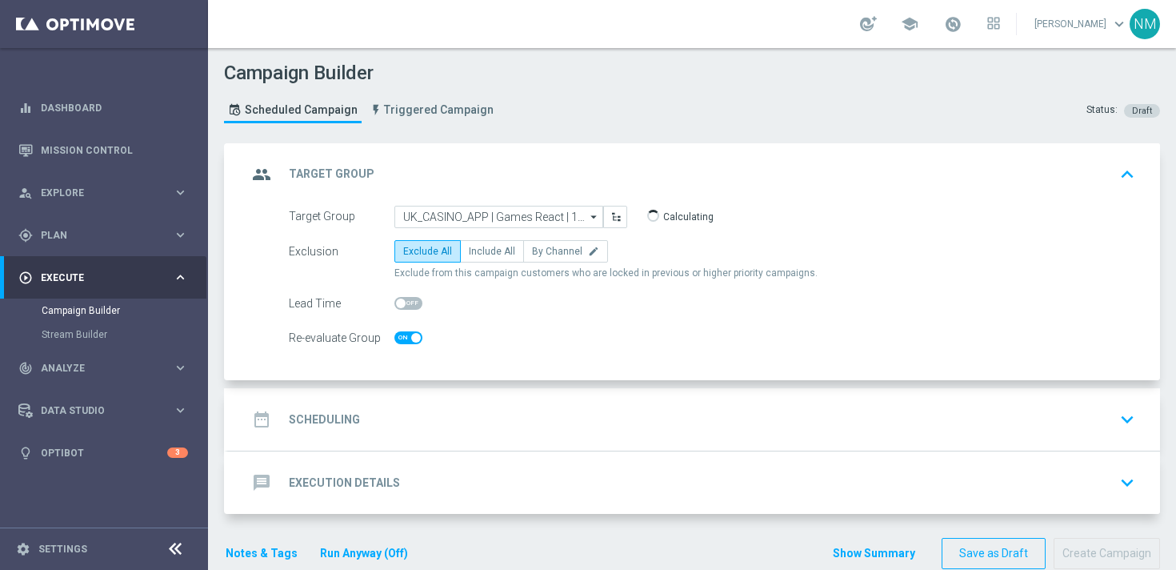
checkbox input "true"
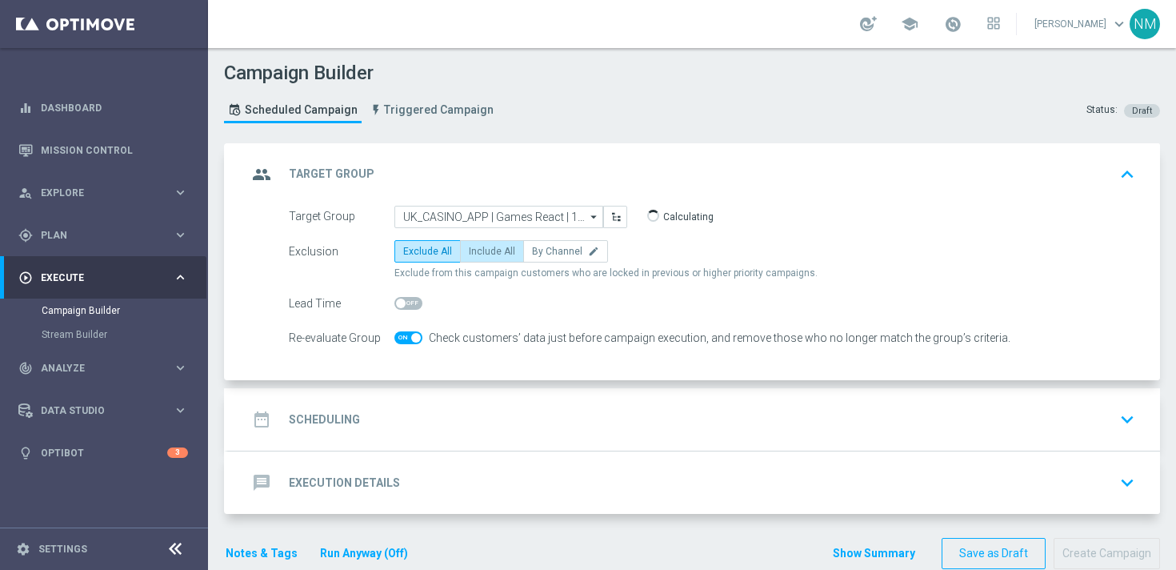
click at [482, 246] on span "Include All" at bounding box center [492, 251] width 46 height 11
click at [479, 249] on input "Include All" at bounding box center [474, 254] width 10 height 10
radio input "true"
click at [386, 411] on div "date_range Scheduling keyboard_arrow_down" at bounding box center [694, 419] width 894 height 30
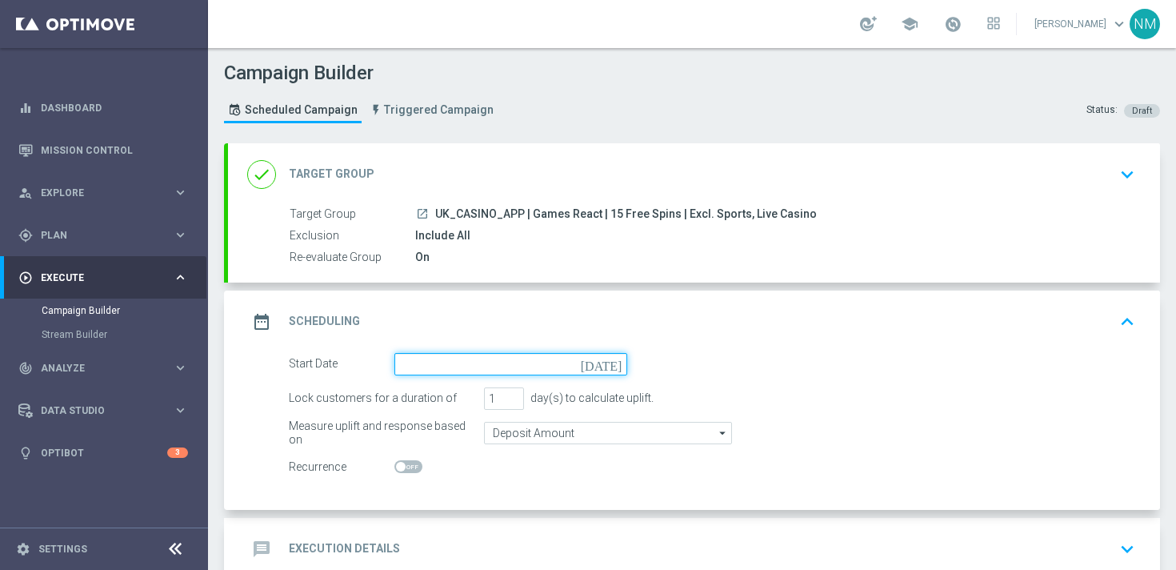
click at [442, 355] on input at bounding box center [510, 364] width 233 height 22
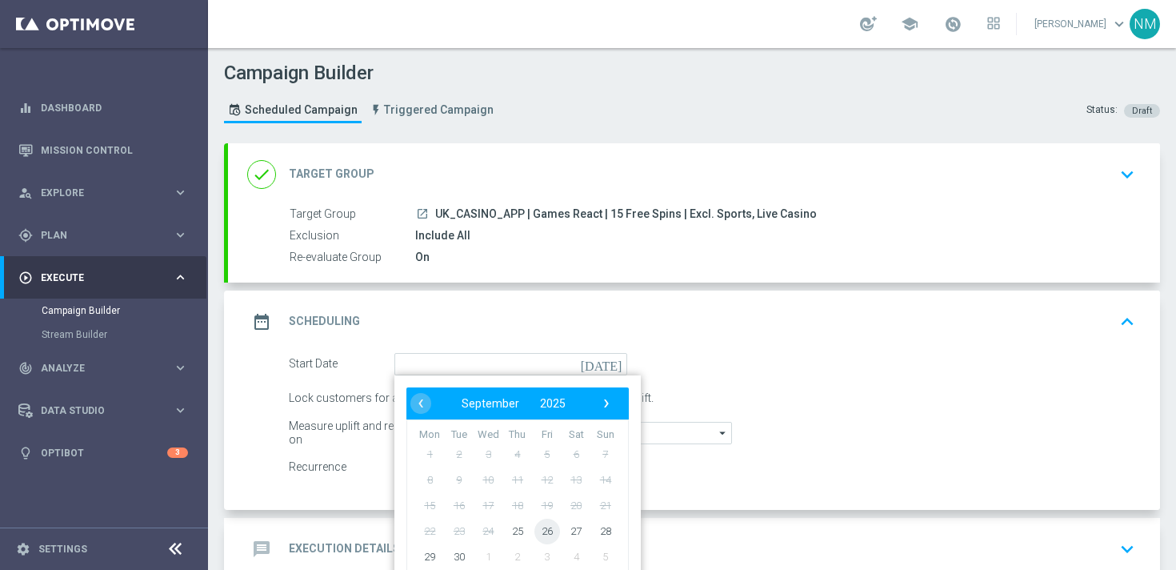
click at [542, 537] on span "26" at bounding box center [547, 531] width 26 height 26
type input "[DATE]"
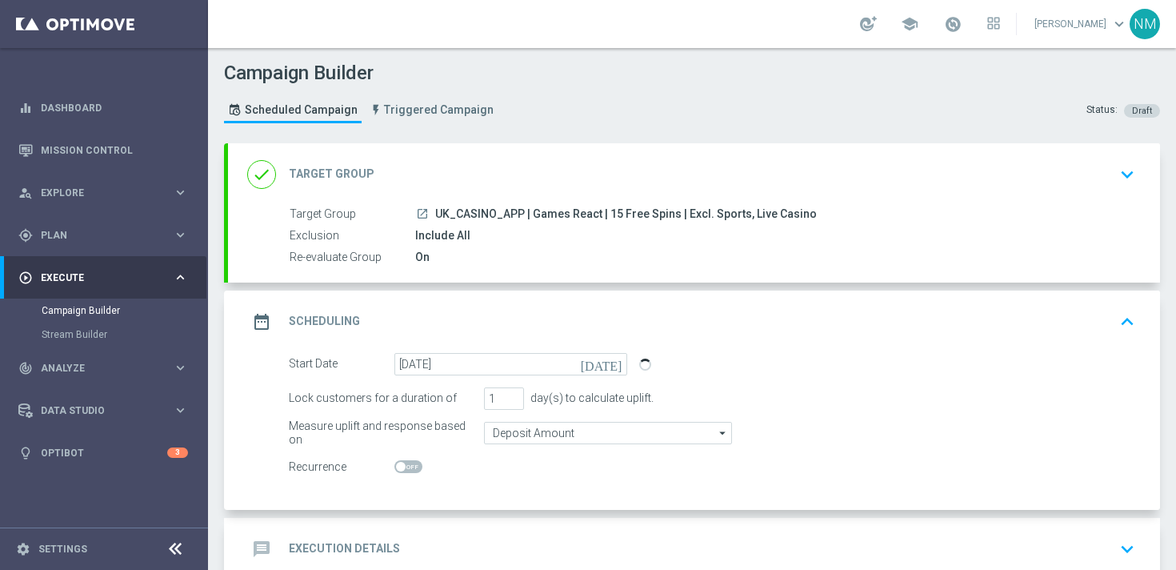
click at [464, 557] on div "message Execution Details keyboard_arrow_down" at bounding box center [694, 549] width 894 height 30
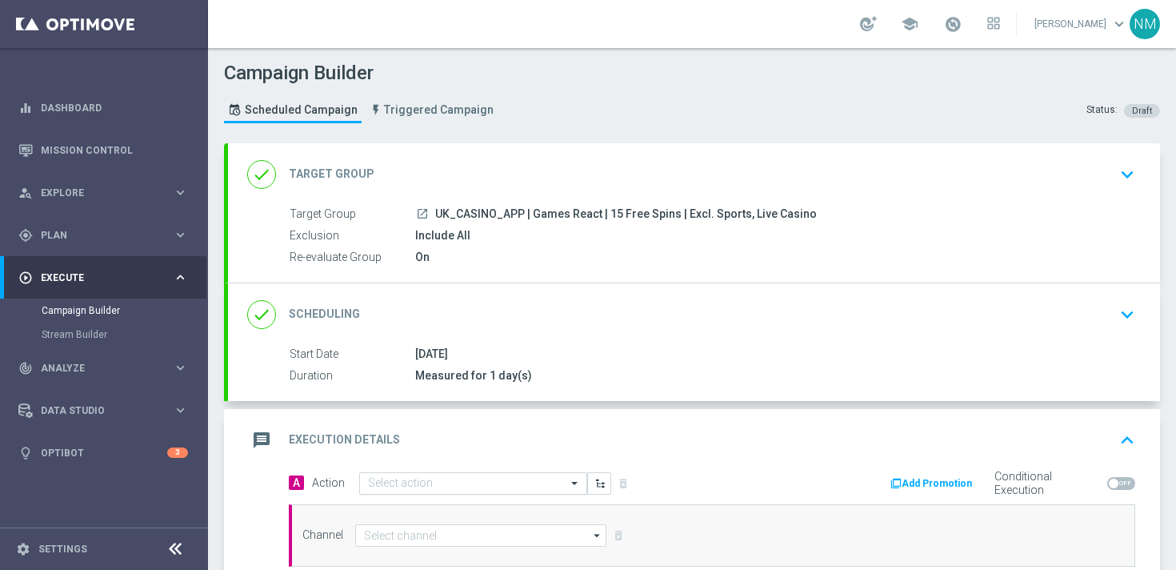
click at [438, 491] on div "Select action" at bounding box center [473, 483] width 228 height 22
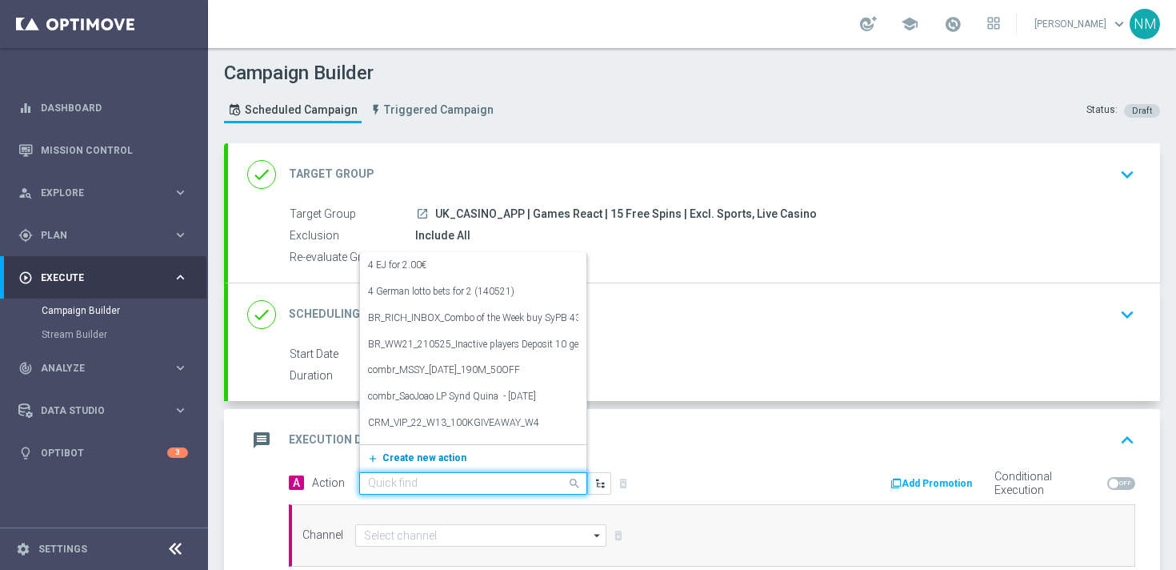
paste input "en_GB__GAMES_REACT_W39_2025_NVIP_APP_TAC_GM"
type input "en_GB__GAMES_REACT_W39_2025_NVIP_APP_TAC_GM"
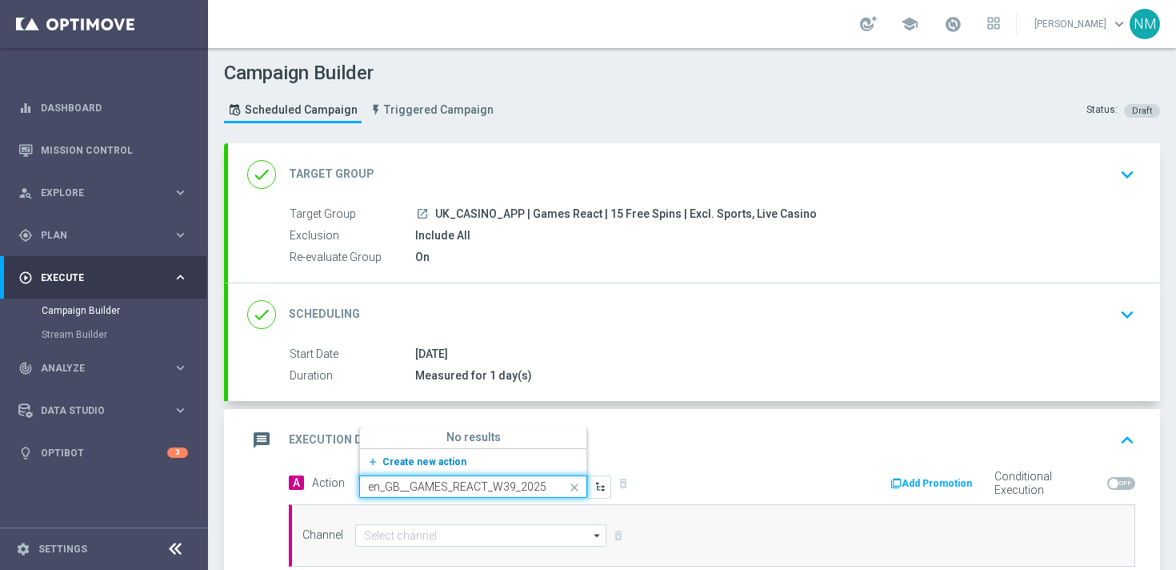
scroll to position [0, 98]
click at [412, 461] on span "Create new action" at bounding box center [424, 461] width 84 height 11
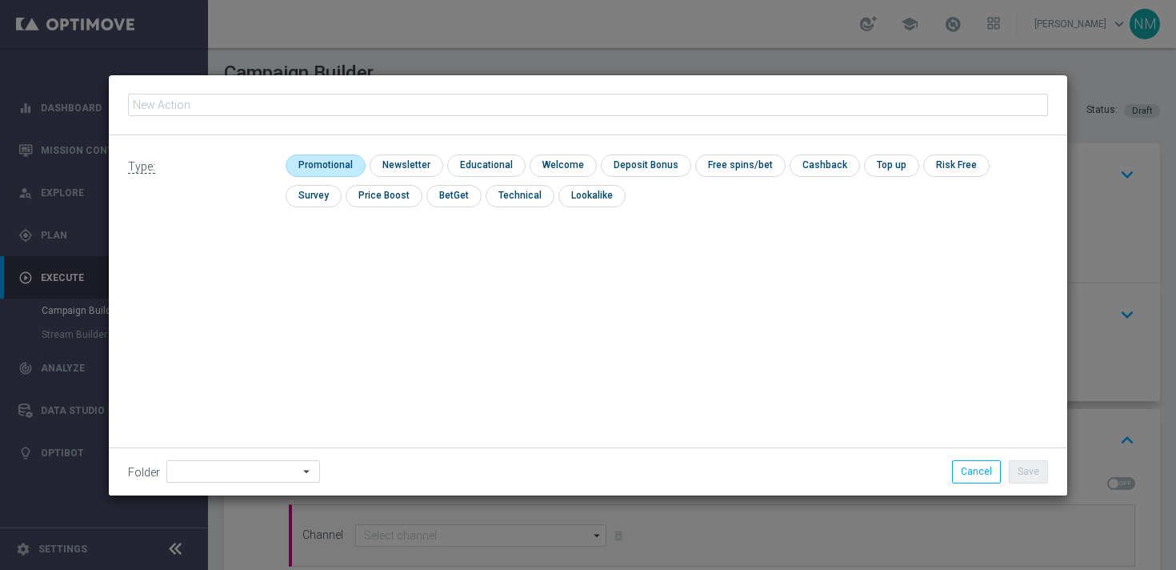
type input "en_GB__GAMES_REACT_W39_2025_NVIP_APP_TAC_GM"
click at [312, 162] on input "checkbox" at bounding box center [324, 165] width 76 height 22
checkbox input "true"
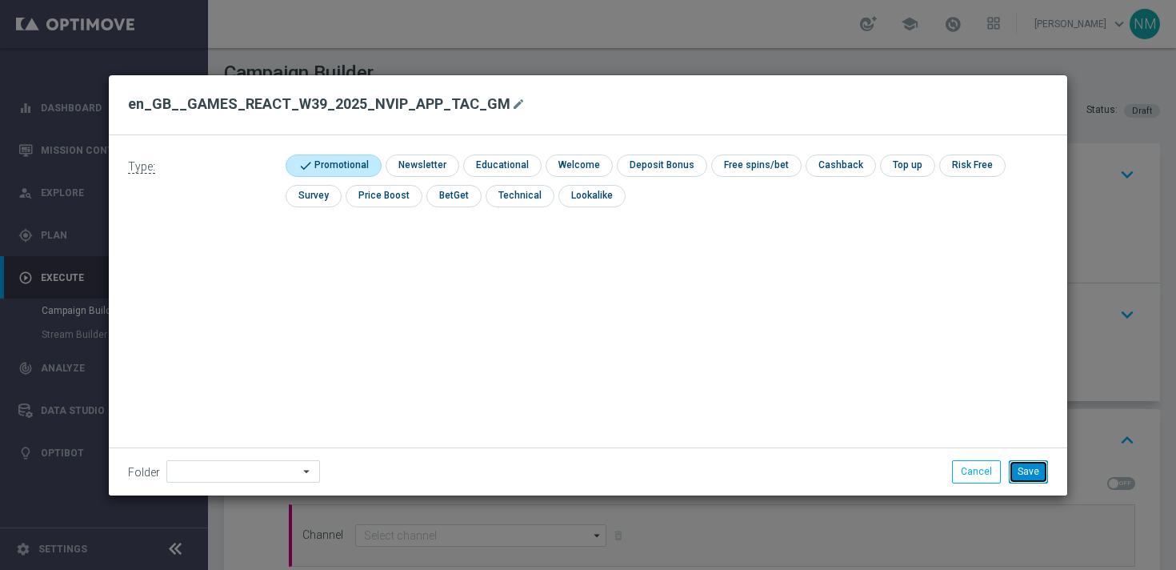
click at [1031, 474] on button "Save" at bounding box center [1028, 471] width 39 height 22
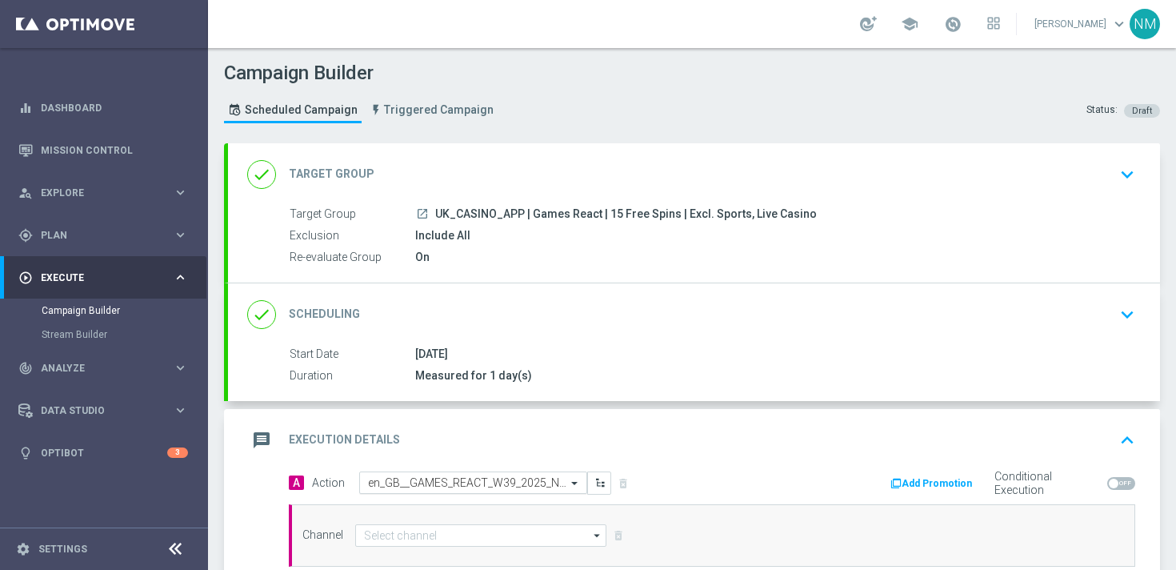
scroll to position [77, 0]
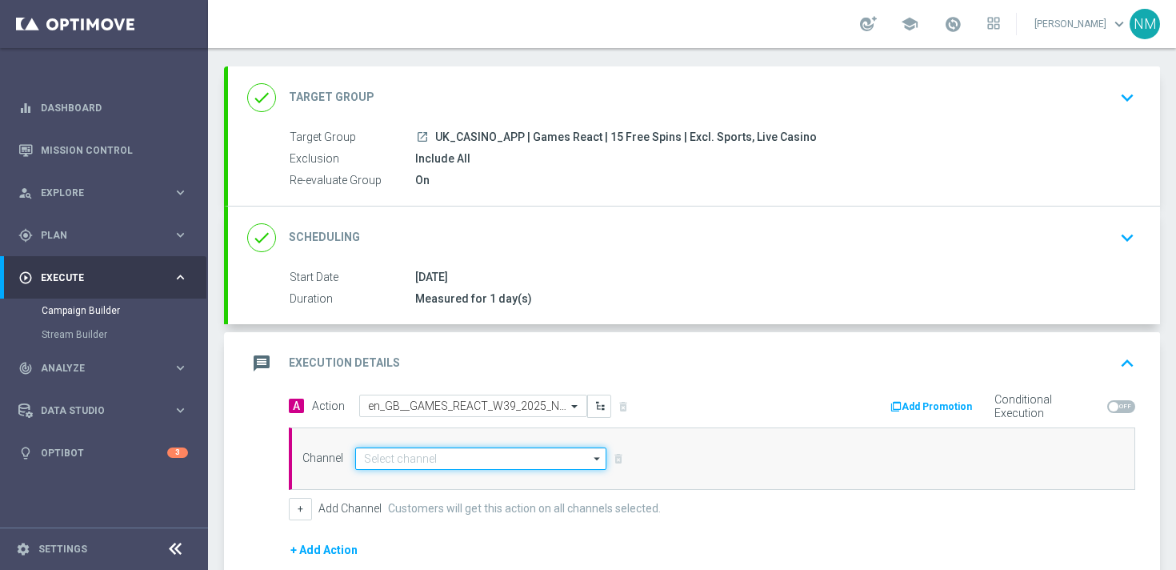
click at [434, 465] on input at bounding box center [480, 458] width 251 height 22
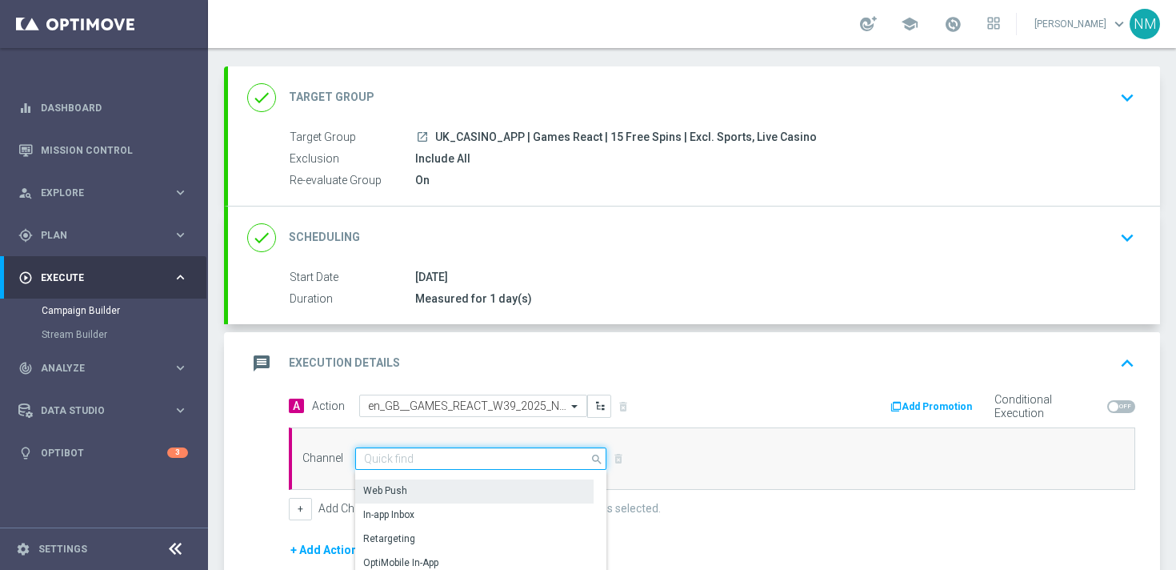
scroll to position [280, 0]
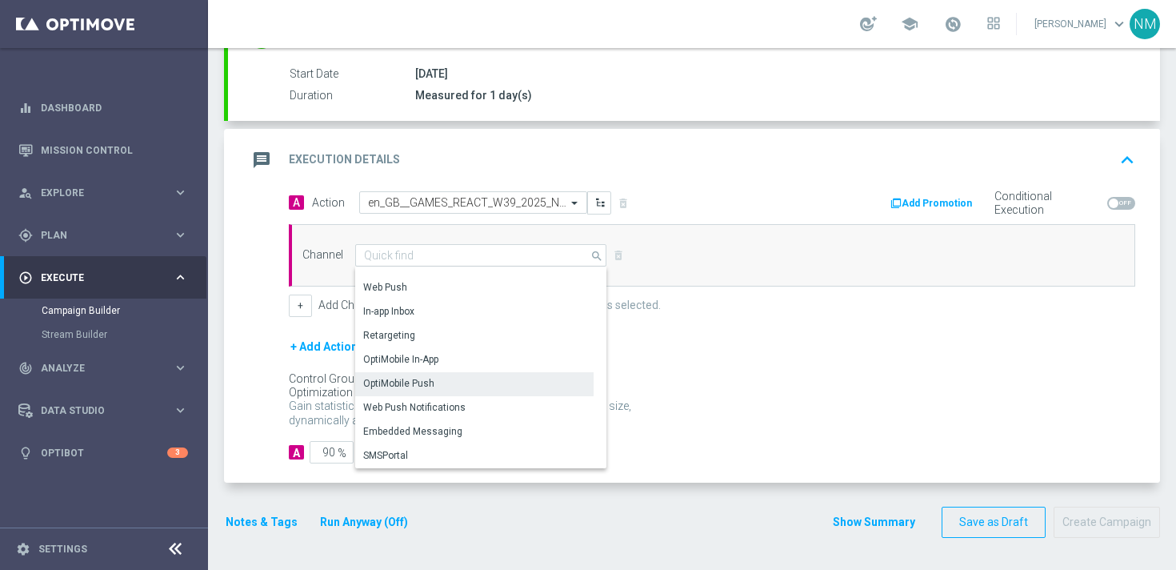
click at [423, 379] on div "OptiMobile Push" at bounding box center [398, 383] width 71 height 14
type input "OptiMobile Push"
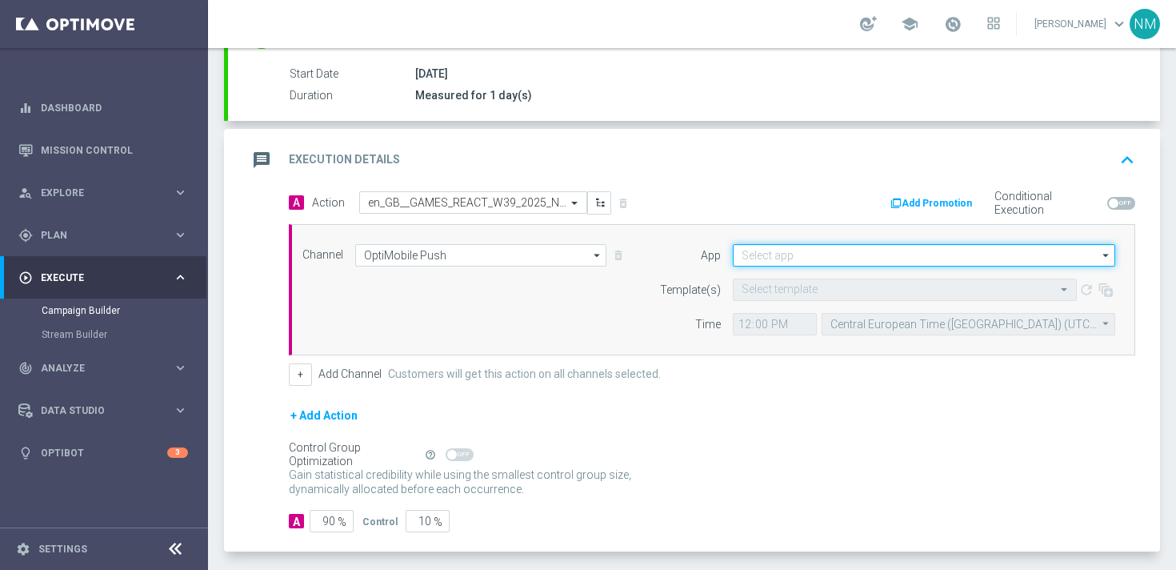
click at [851, 253] on input at bounding box center [924, 255] width 382 height 22
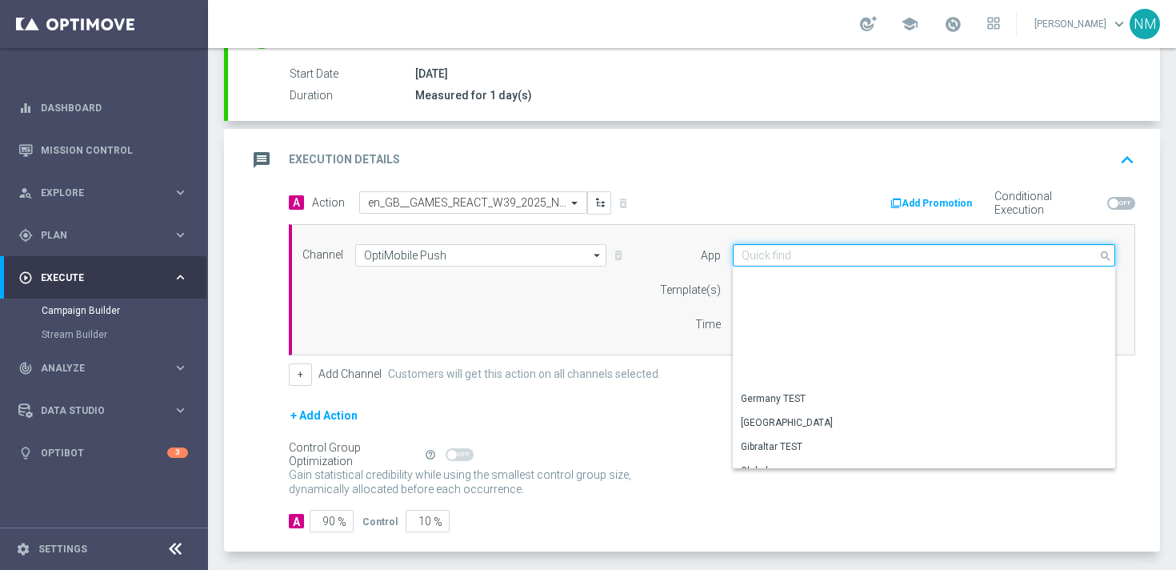
scroll to position [663, 0]
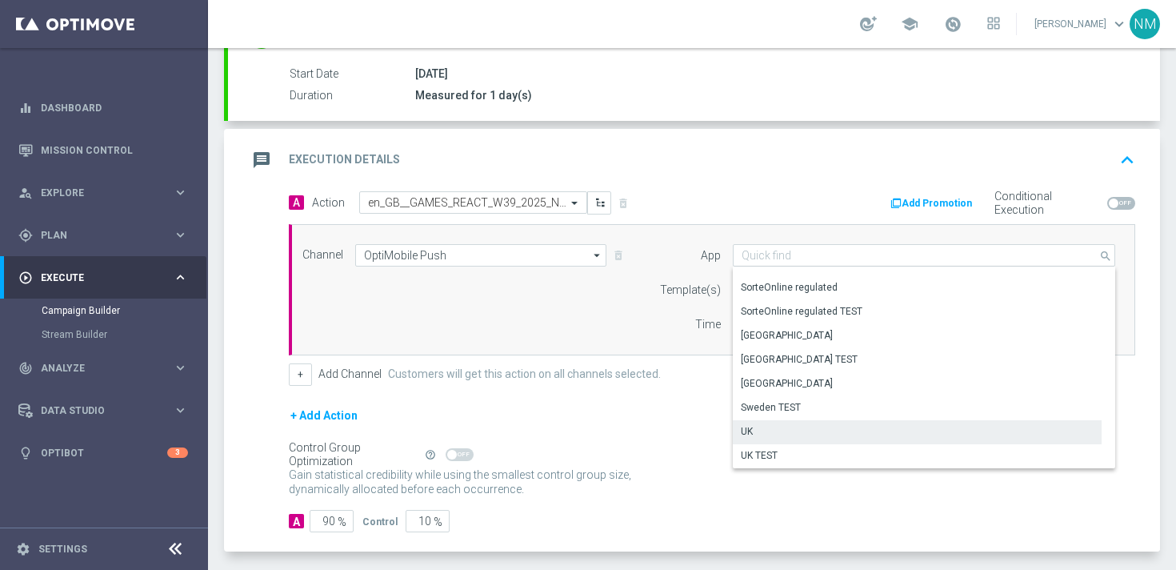
click at [768, 431] on div "UK" at bounding box center [917, 431] width 369 height 22
type input "UK"
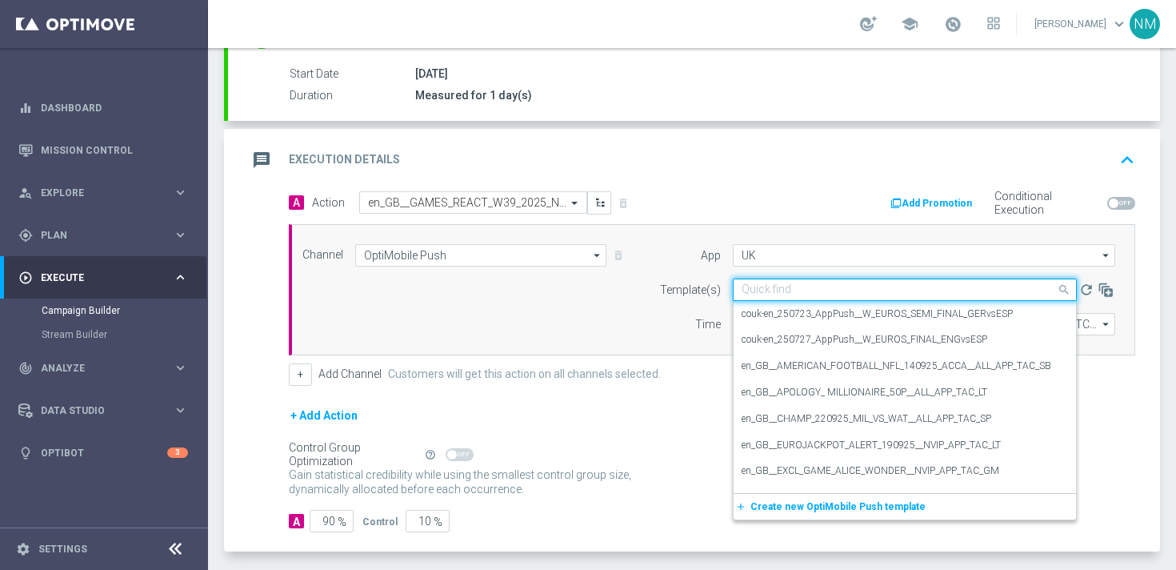
click at [786, 285] on input "text" at bounding box center [889, 290] width 294 height 14
paste input "en_GB__GAMES_REACT_W39_2025_NVIP_APP_TAC_GM"
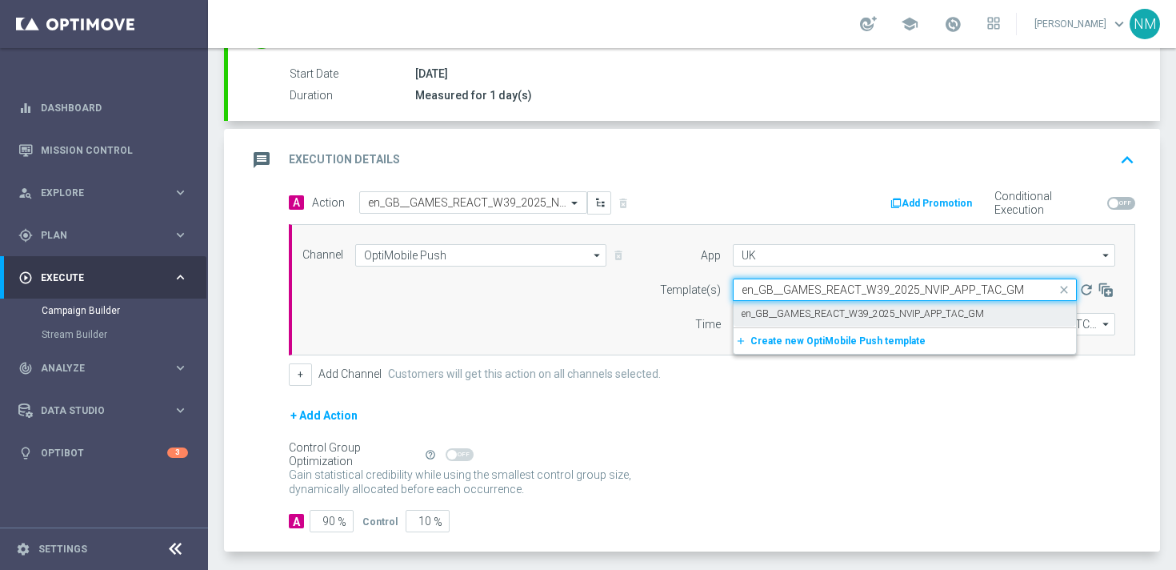
click at [750, 303] on div "en_GB__GAMES_REACT_W39_2025_NVIP_APP_TAC_GM" at bounding box center [905, 314] width 326 height 26
type input "en_GB__GAMES_REACT_W39_2025_NVIP_APP_TAC_GM"
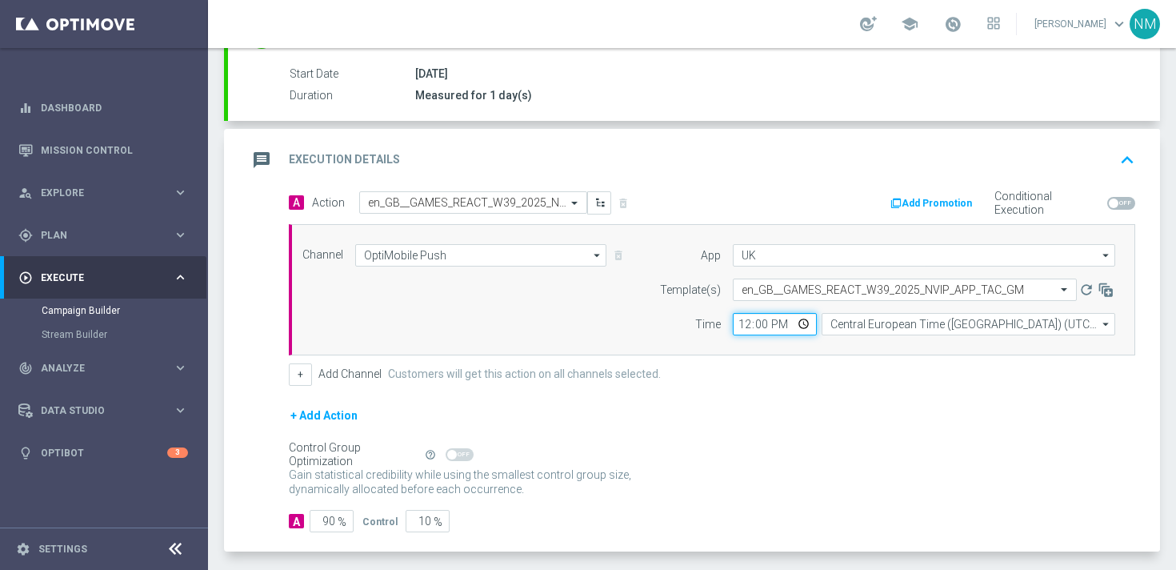
click at [805, 326] on input "12:00" at bounding box center [775, 324] width 84 height 22
click at [800, 327] on input "12:00" at bounding box center [775, 324] width 84 height 22
type input "04:00"
click at [871, 386] on form "A Action Select action en_GB__GAMES_REACT_W39_2025_NVIP_APP_TAC_GM delete_forev…" at bounding box center [712, 362] width 846 height 342
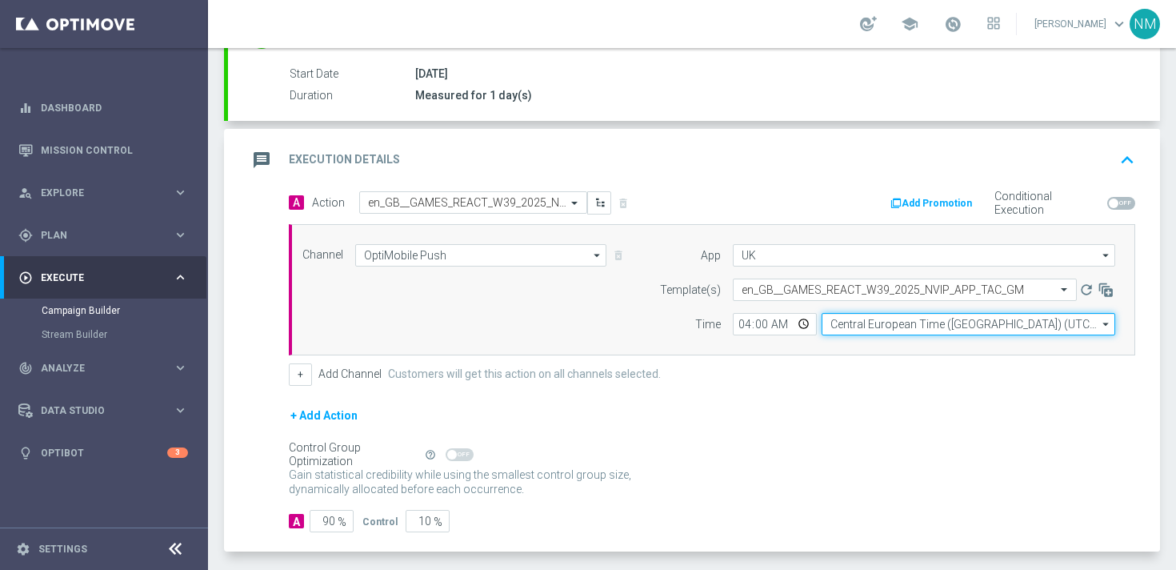
click at [870, 330] on input "Central European Time ([GEOGRAPHIC_DATA]) (UTC +02:00)" at bounding box center [969, 324] width 294 height 22
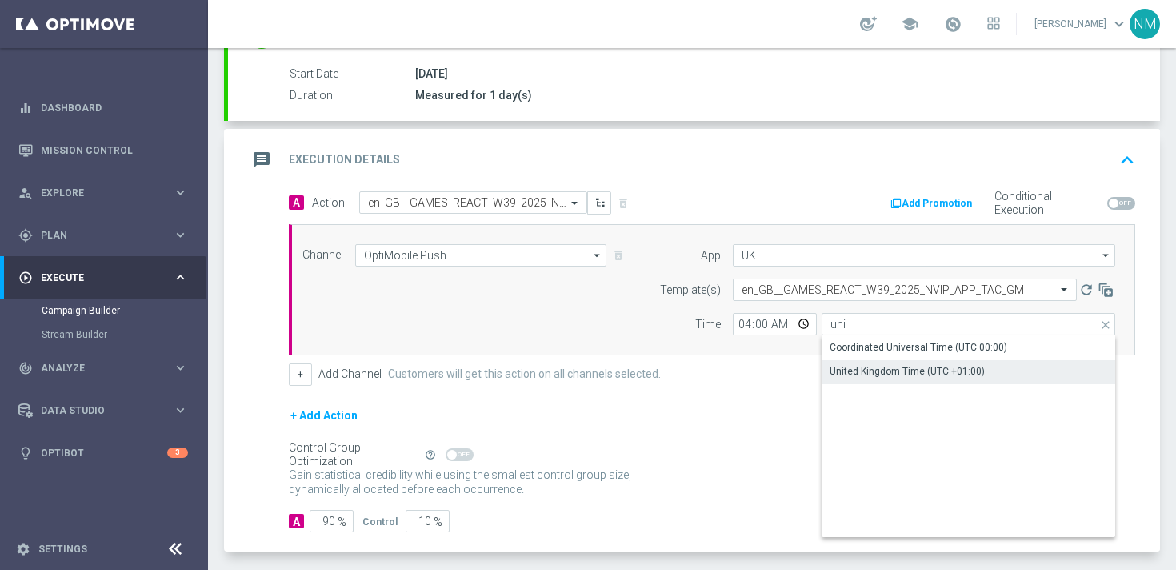
click at [868, 366] on div "United Kingdom Time (UTC +01:00)" at bounding box center [907, 371] width 155 height 14
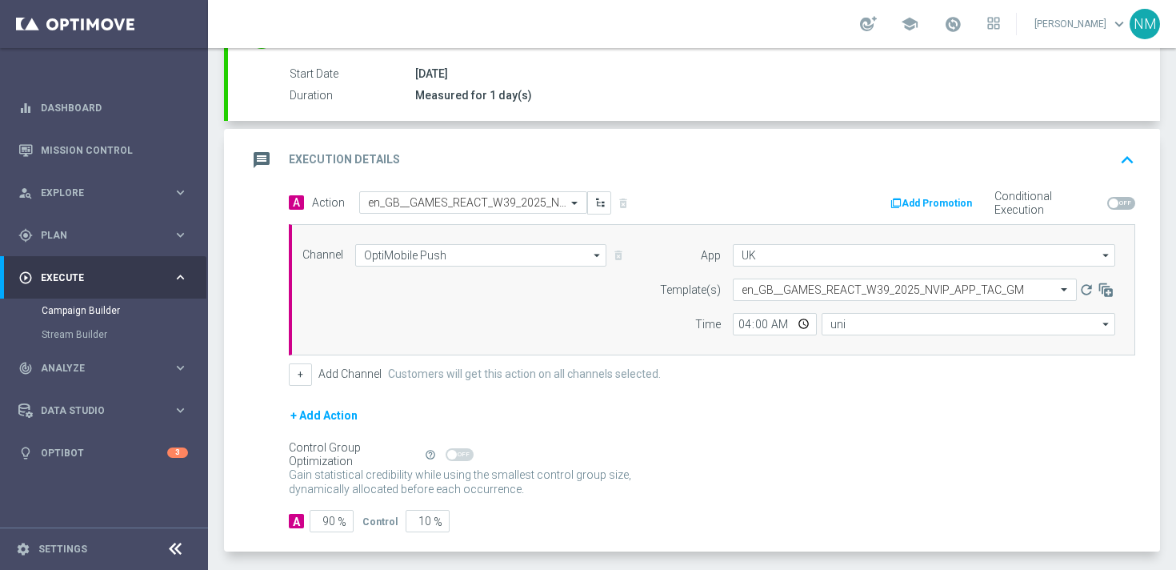
type input "United Kingdom Time (UTC +01:00)"
click at [928, 211] on button "Add Promotion" at bounding box center [933, 203] width 89 height 18
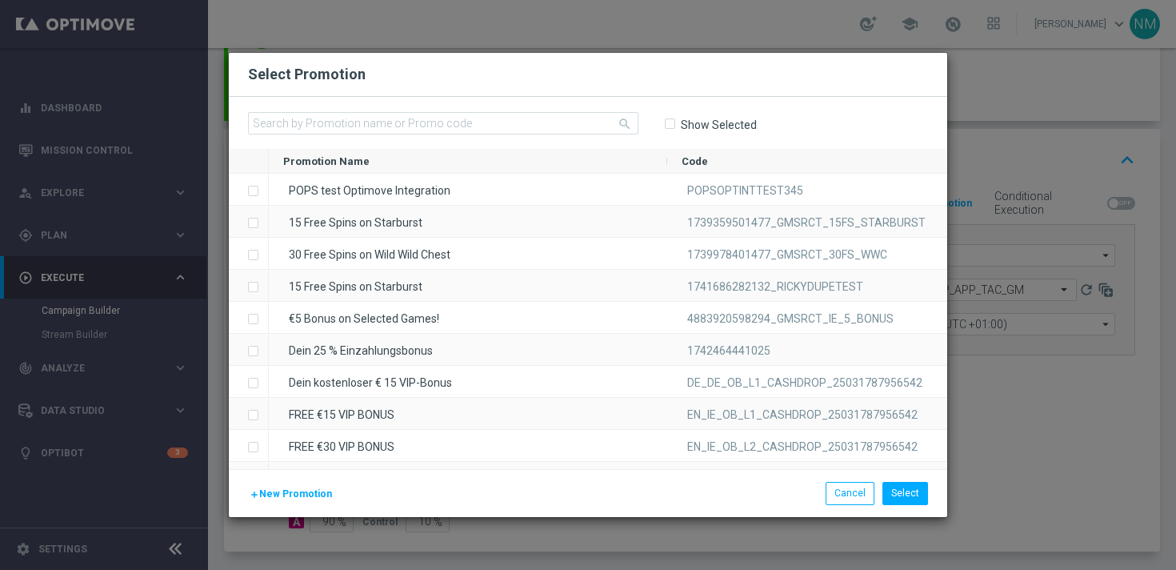
click at [513, 109] on div "search Show Selected" at bounding box center [588, 123] width 718 height 52
click at [514, 122] on input "text" at bounding box center [443, 123] width 390 height 22
paste input "W39_25_UK_GAMESREACT_15FS_1758542284984"
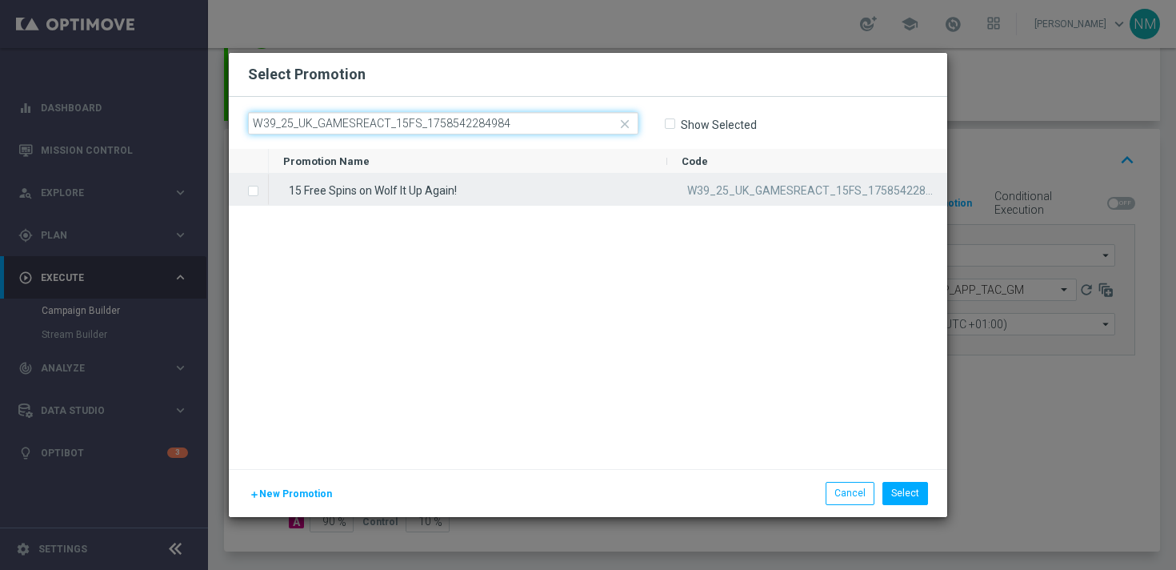
type input "W39_25_UK_GAMESREACT_15FS_1758542284984"
click at [454, 179] on div "15 Free Spins on Wolf It Up Again!" at bounding box center [468, 189] width 398 height 31
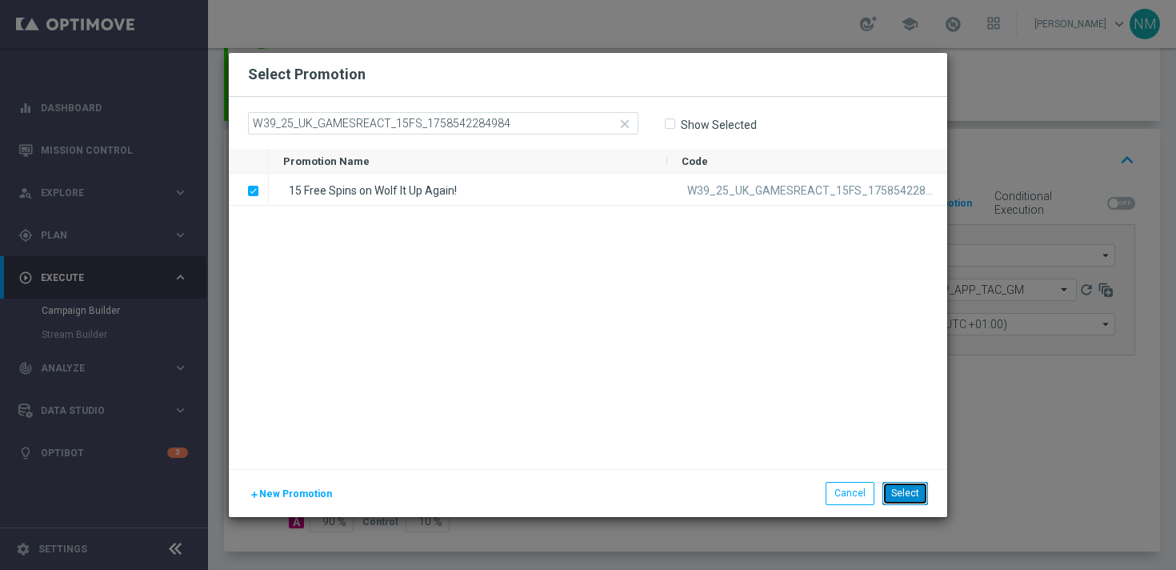
click at [918, 491] on button "Select" at bounding box center [905, 493] width 46 height 22
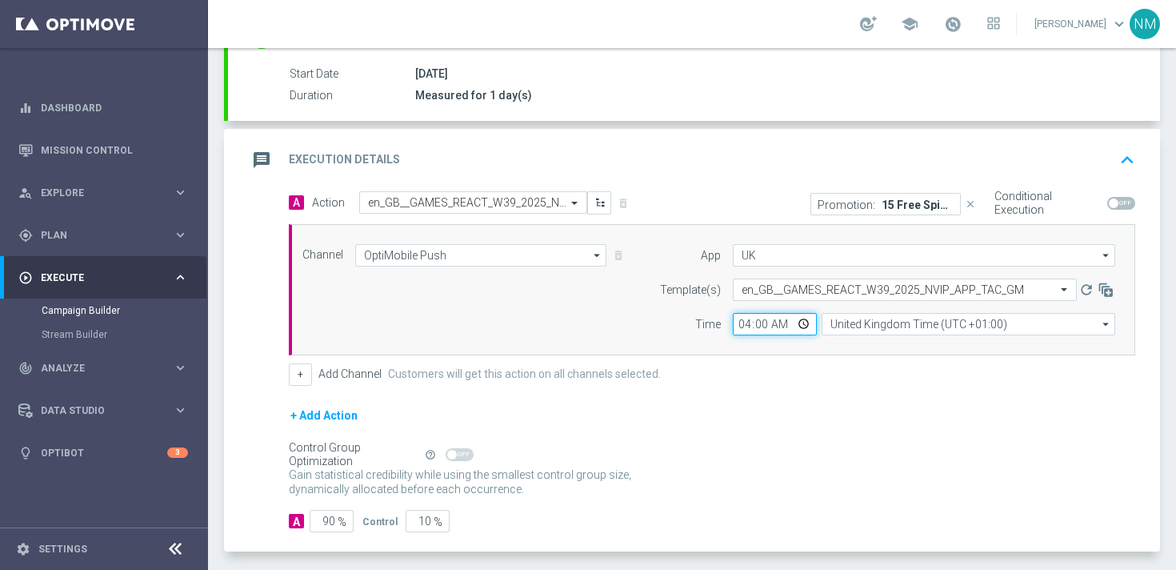
click at [802, 327] on input "04:00" at bounding box center [775, 324] width 84 height 22
click at [872, 410] on div "+ Add Action" at bounding box center [712, 426] width 846 height 40
click at [802, 323] on input "04:00" at bounding box center [775, 324] width 84 height 22
type input "16:00"
click at [847, 406] on div "+ Add Action" at bounding box center [712, 426] width 846 height 40
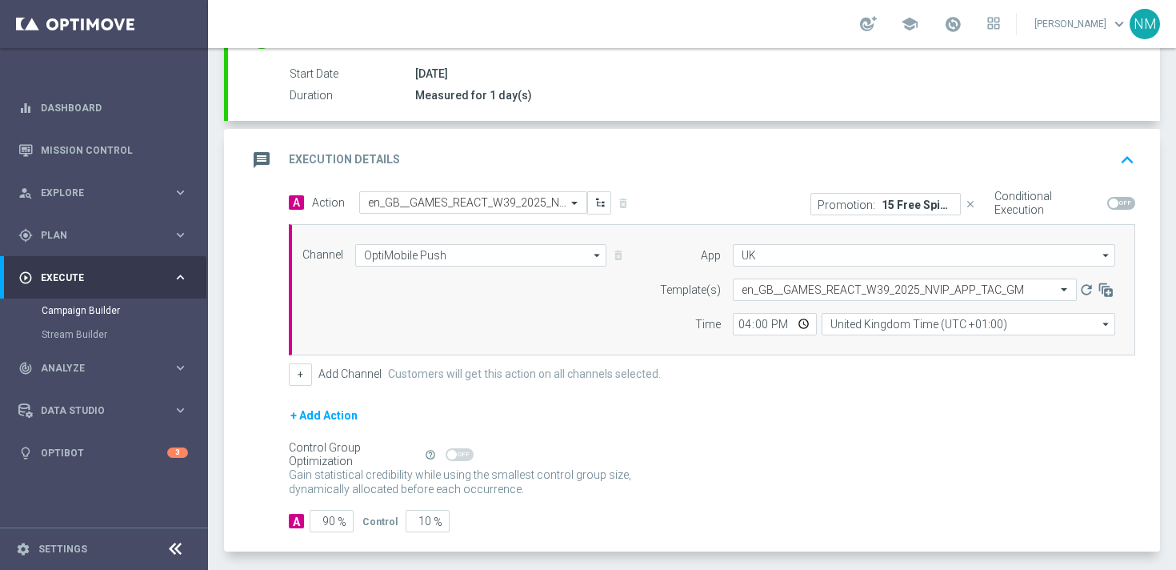
scroll to position [349, 0]
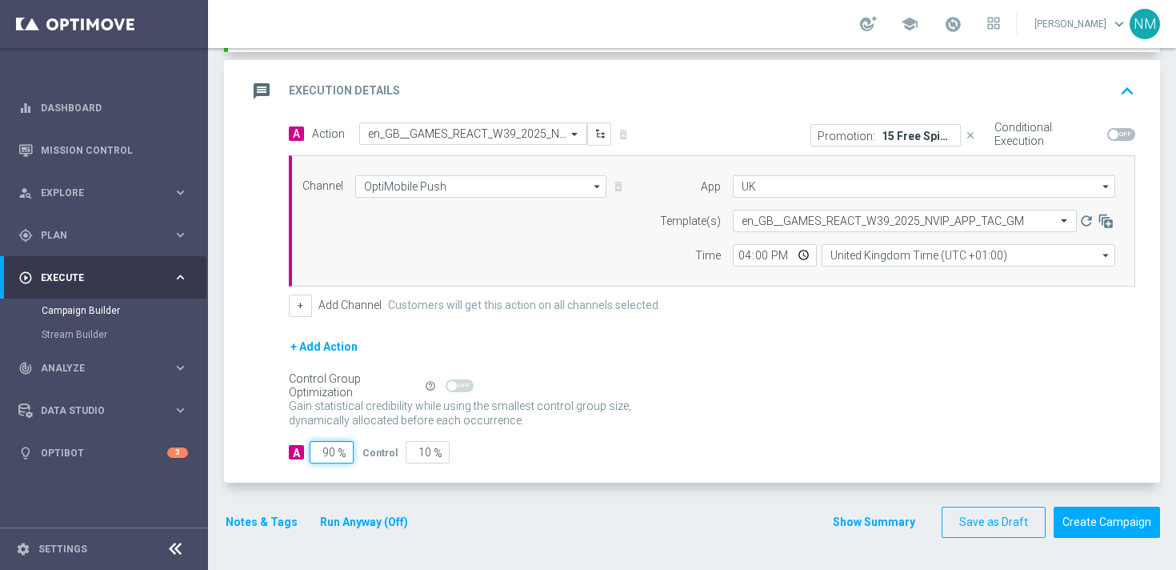
click at [328, 454] on input "90" at bounding box center [332, 452] width 44 height 22
type input "0"
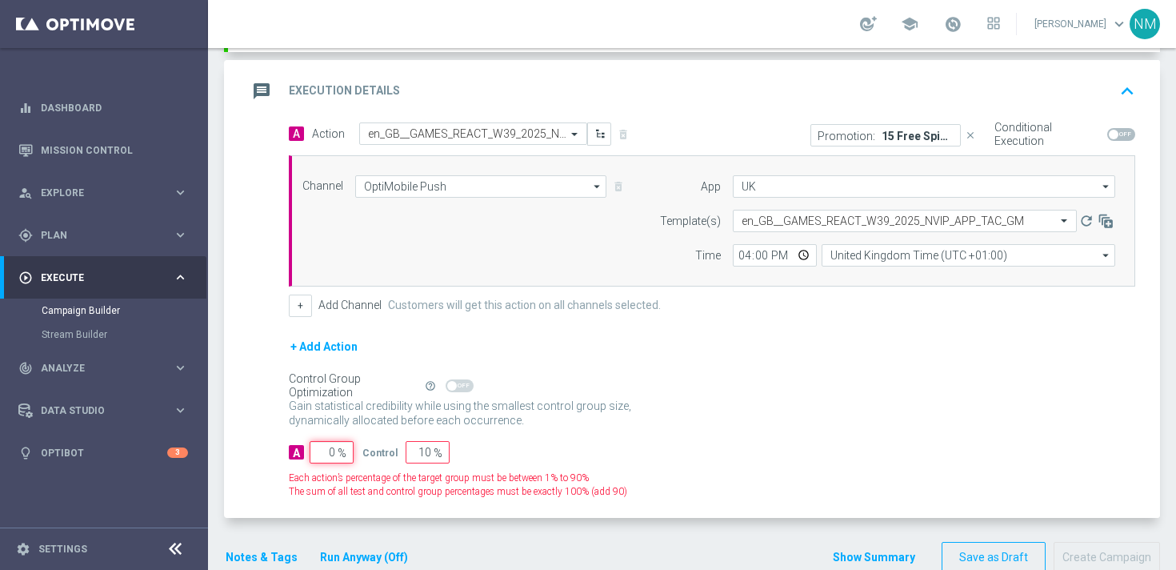
type input "100"
type input "10"
type input "90"
type input "100"
type input "0"
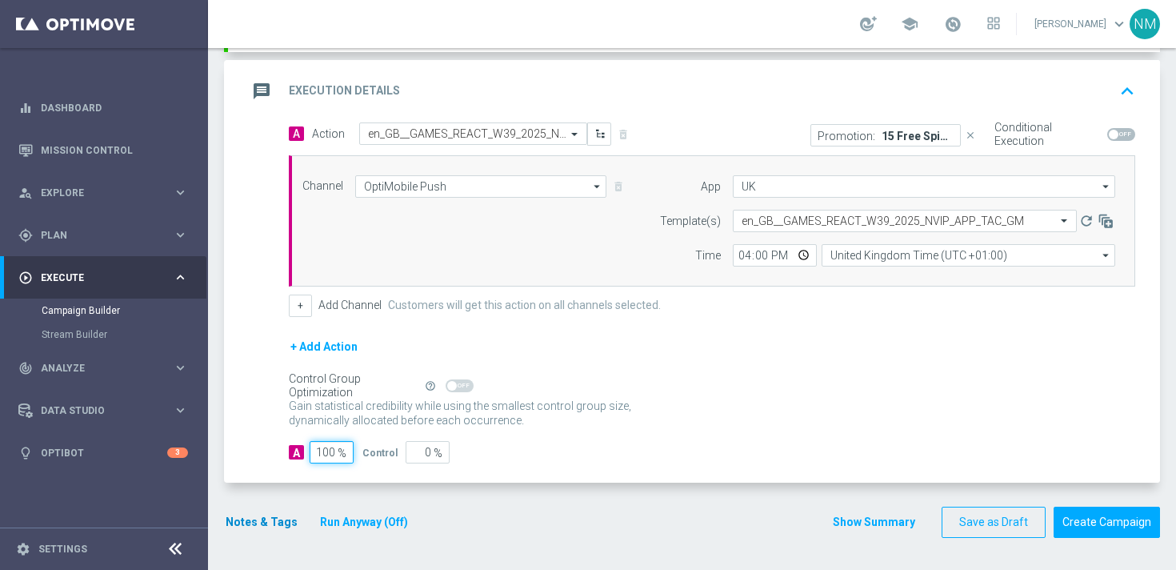
type input "100"
click at [236, 527] on button "Notes & Tags" at bounding box center [261, 522] width 75 height 20
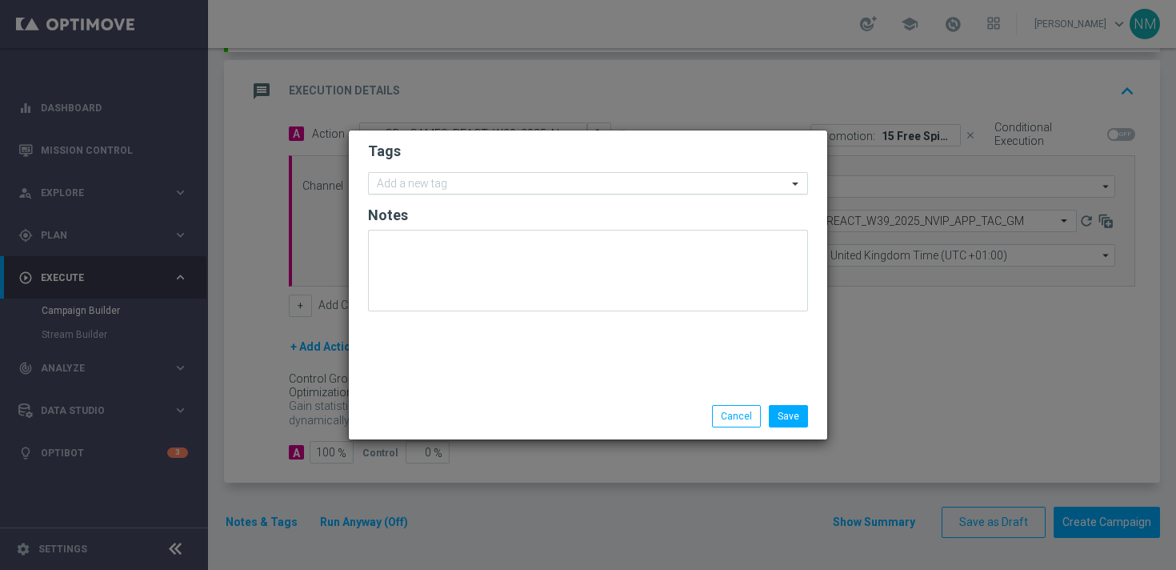
click at [424, 186] on input "text" at bounding box center [582, 185] width 410 height 14
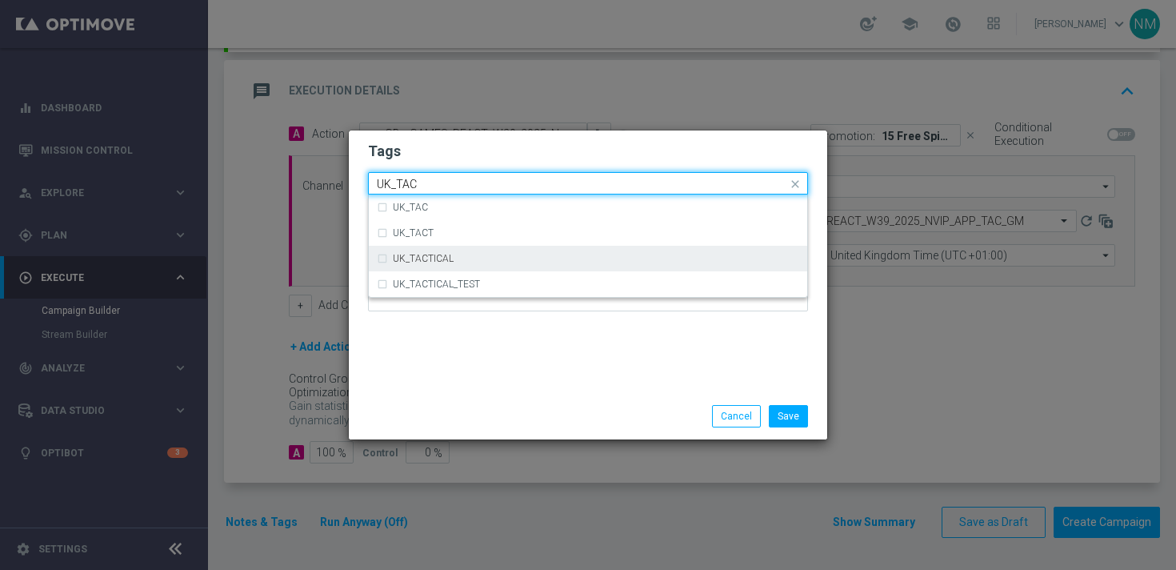
click at [425, 252] on div "UK_TACTICAL" at bounding box center [588, 259] width 422 height 26
type input "UK_TAC"
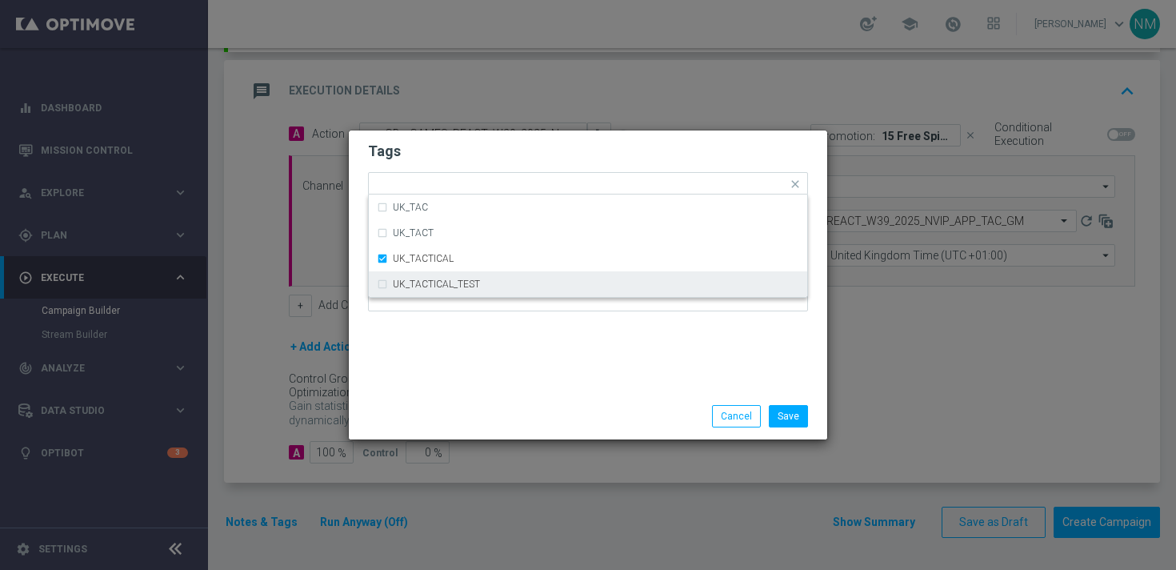
click at [621, 390] on div "Tags Quick find × UK_TACTICAL UK_TAC UK_TACT UK_TACTICAL UK_TACTICAL_TEST Notes" at bounding box center [588, 261] width 478 height 262
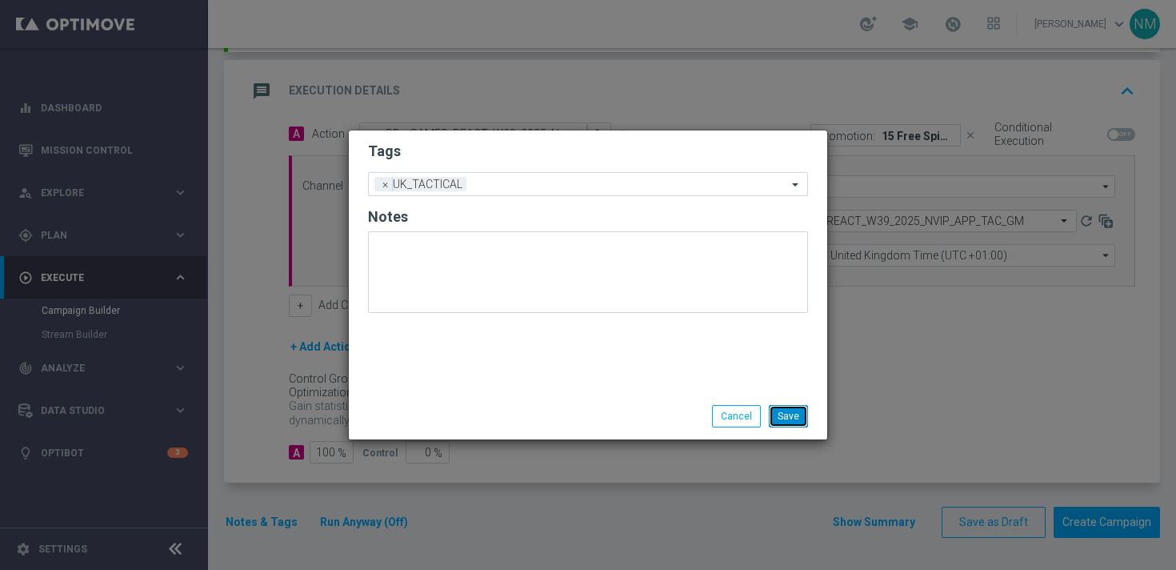
click at [799, 420] on button "Save" at bounding box center [788, 416] width 39 height 22
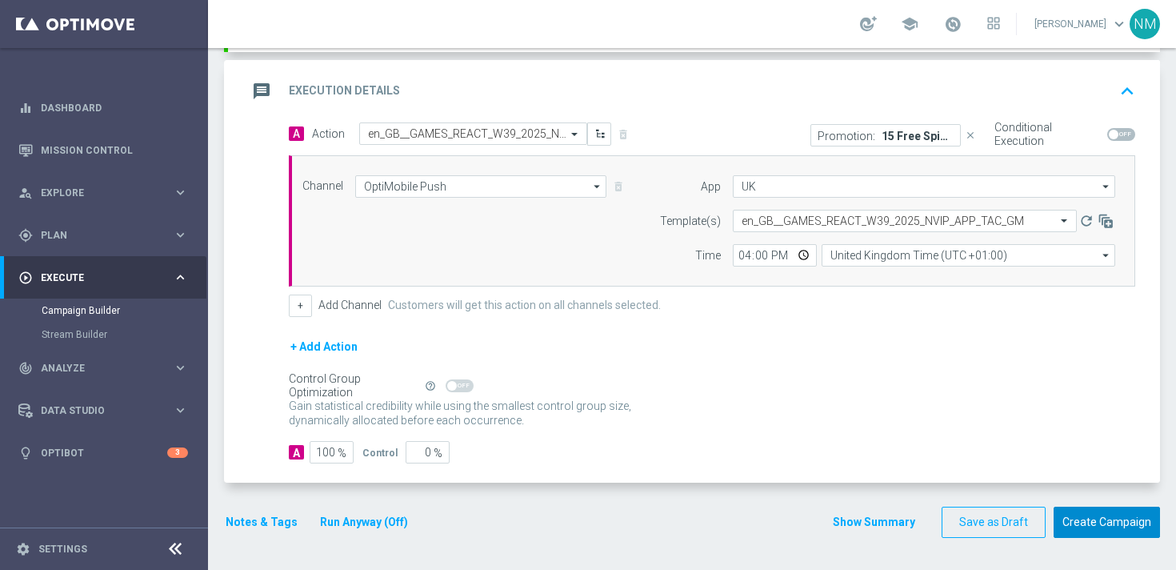
click at [1083, 522] on button "Create Campaign" at bounding box center [1107, 521] width 106 height 31
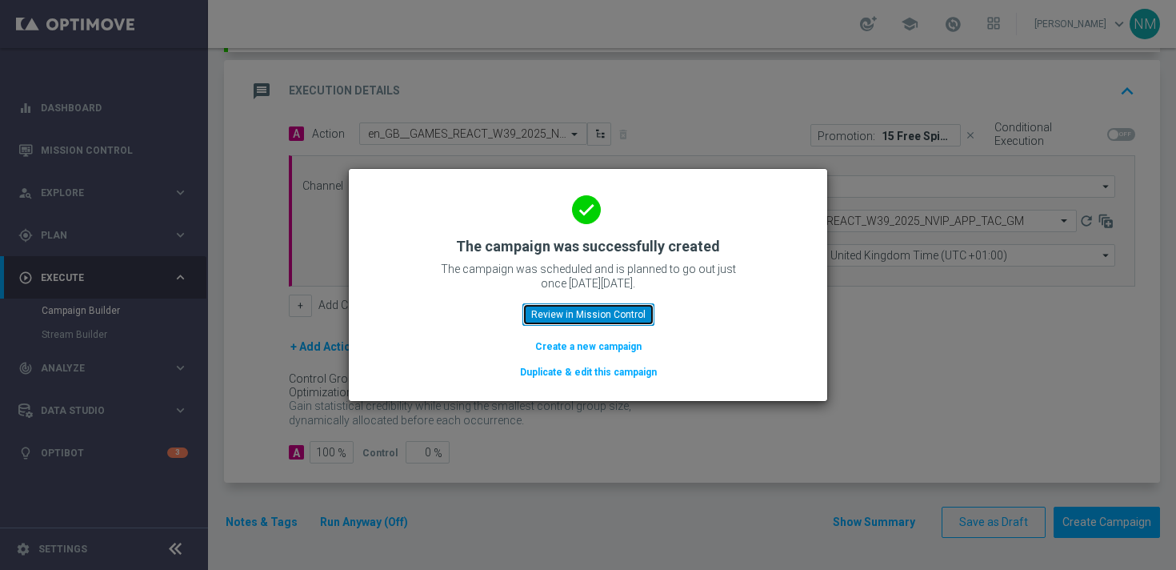
click at [555, 320] on button "Review in Mission Control" at bounding box center [588, 314] width 132 height 22
